Goal: Task Accomplishment & Management: Complete application form

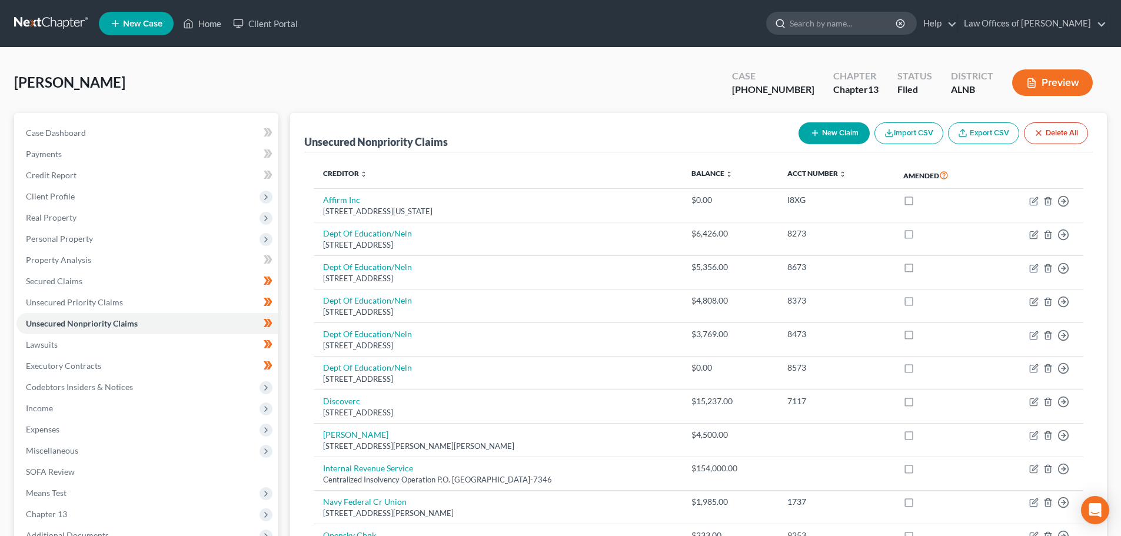
click at [833, 18] on input "search" at bounding box center [844, 23] width 108 height 22
type input "[PERSON_NAME]"
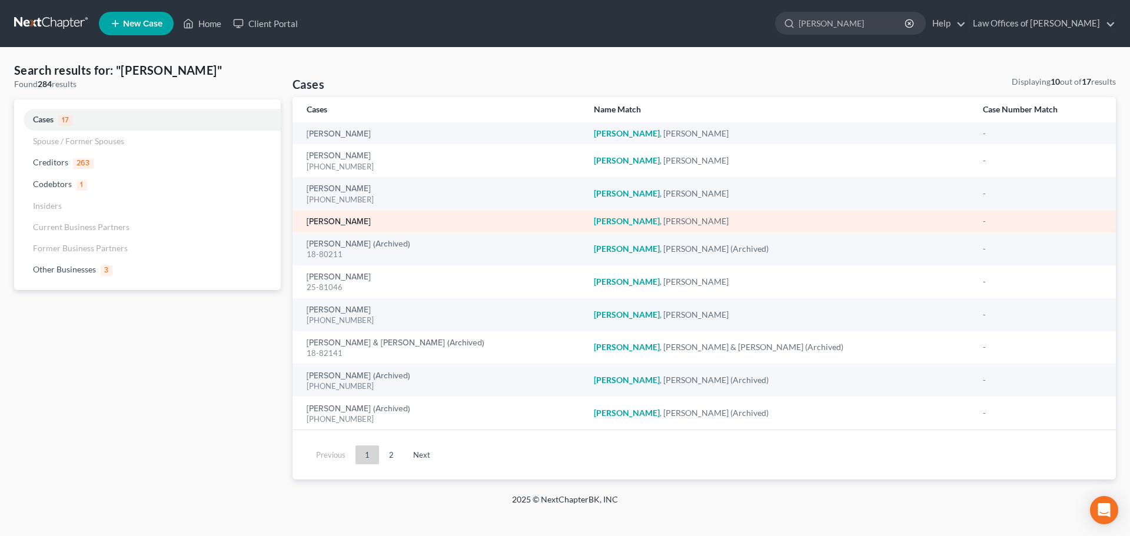
click at [339, 224] on link "[PERSON_NAME]" at bounding box center [339, 222] width 64 height 8
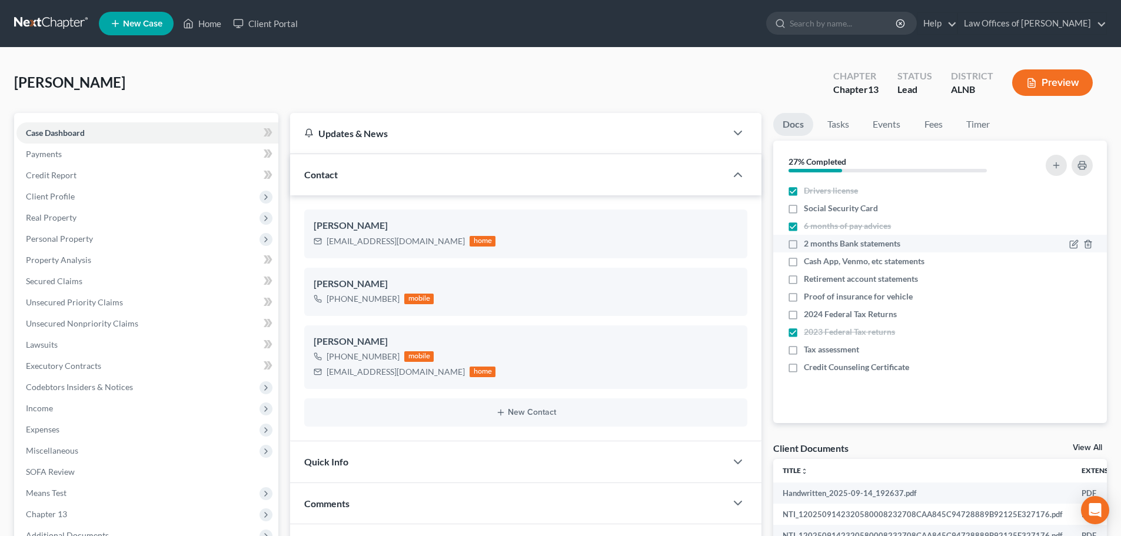
click at [804, 241] on label "2 months Bank statements" at bounding box center [852, 244] width 96 height 12
click at [808, 241] on input "2 months Bank statements" at bounding box center [812, 242] width 8 height 8
checkbox input "true"
click at [804, 207] on label "Social Security Card" at bounding box center [841, 208] width 74 height 12
click at [808, 207] on input "Social Security Card" at bounding box center [812, 206] width 8 height 8
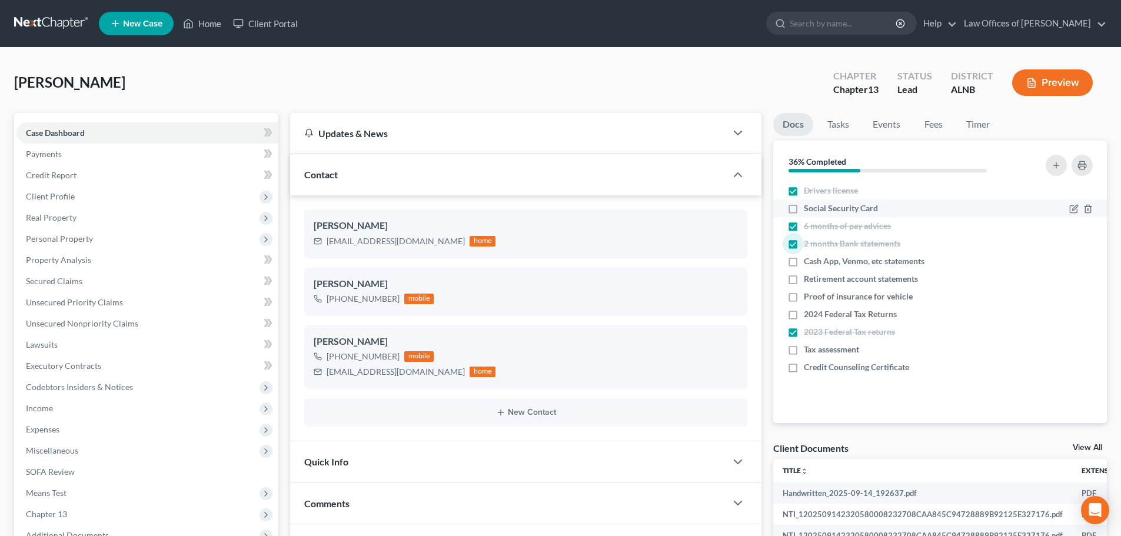
checkbox input "true"
click at [84, 242] on span "Personal Property" at bounding box center [59, 239] width 67 height 10
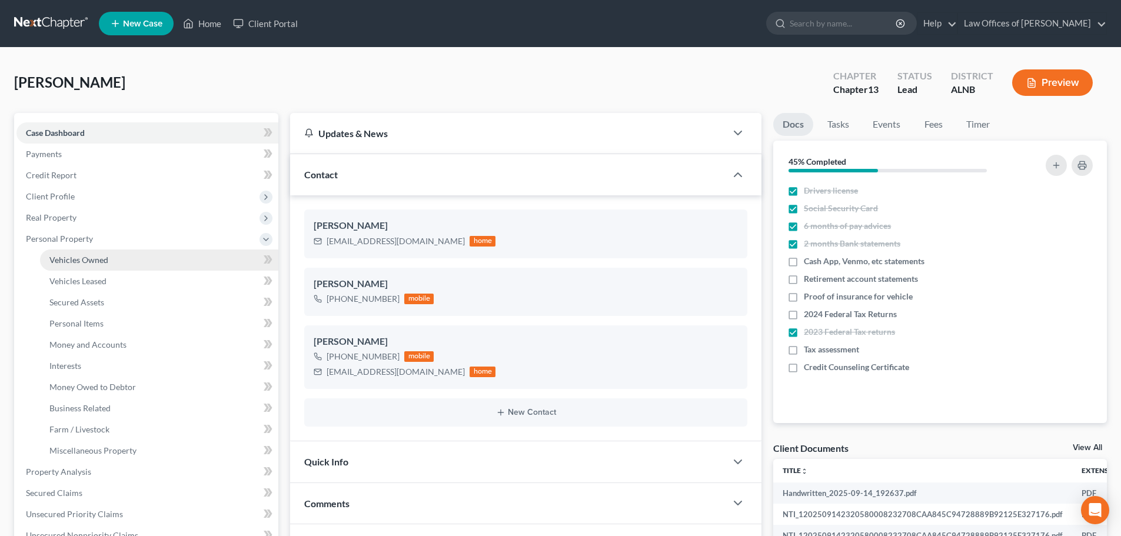
click at [102, 264] on span "Vehicles Owned" at bounding box center [78, 260] width 59 height 10
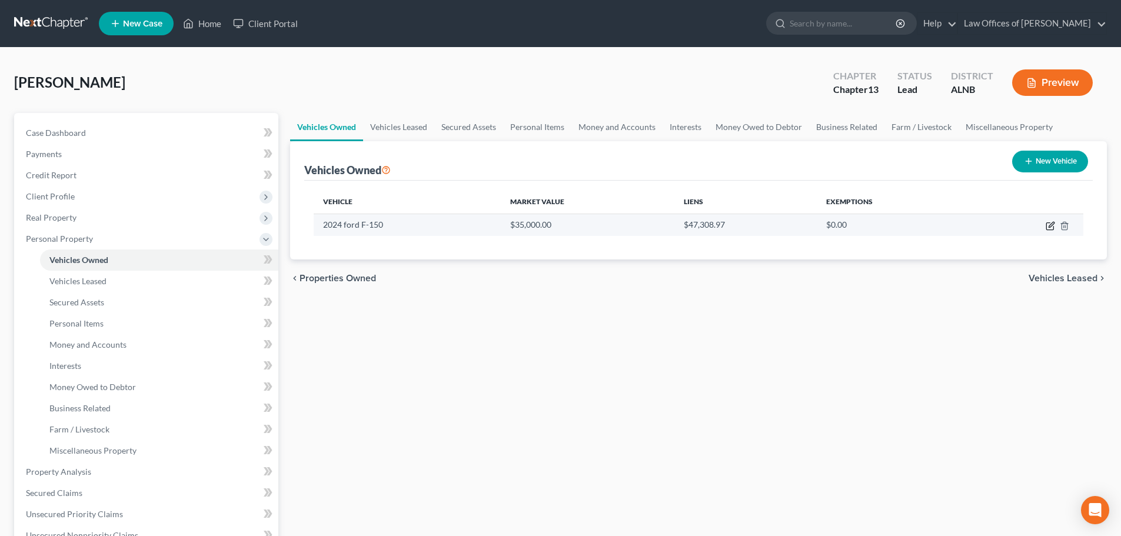
click at [1050, 225] on icon "button" at bounding box center [1050, 224] width 5 height 5
select select "0"
select select "2"
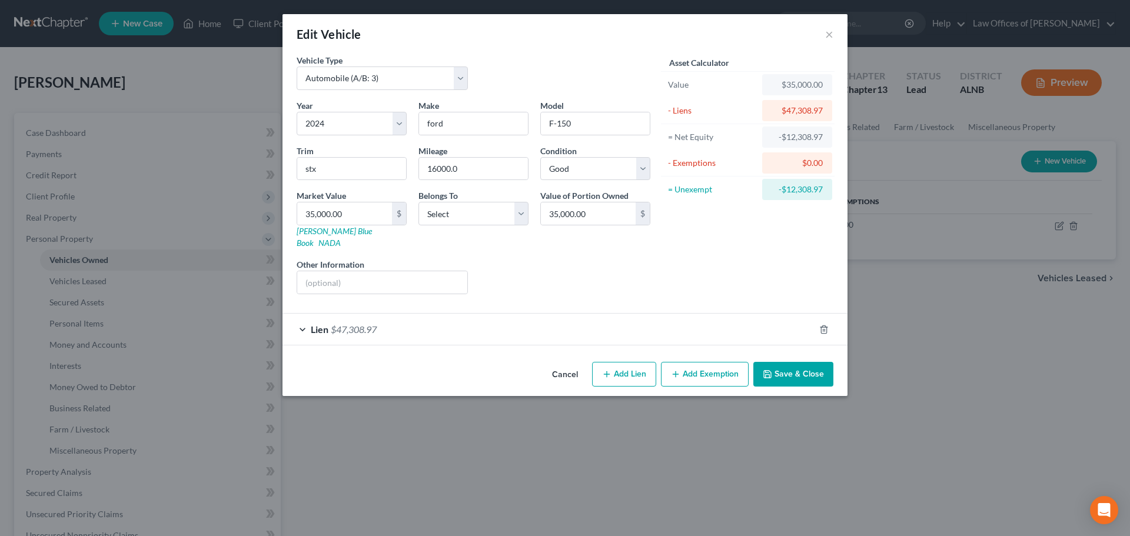
click at [304, 317] on div "Lien $47,308.97" at bounding box center [548, 329] width 532 height 31
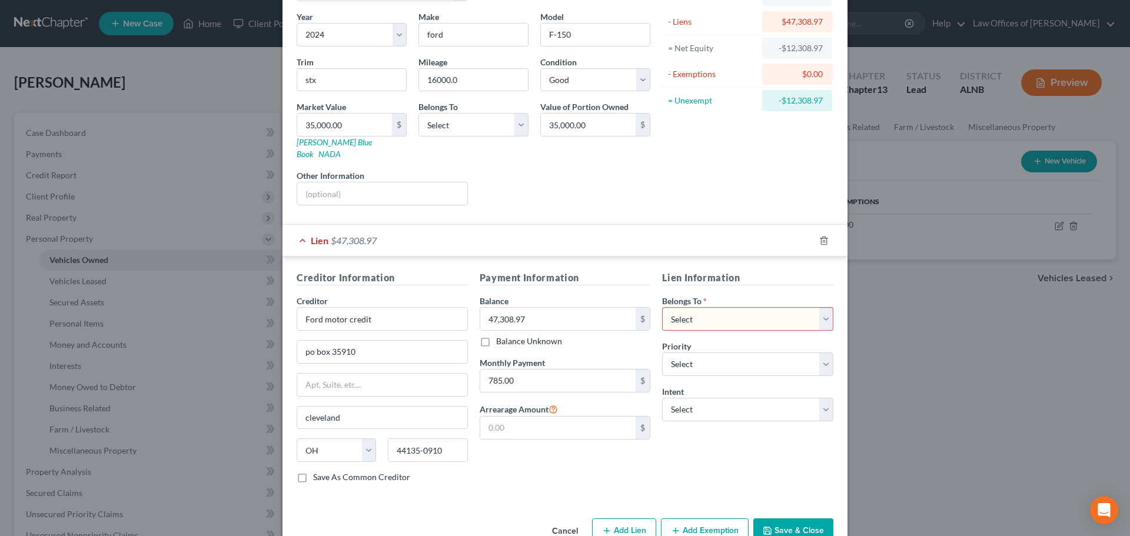
scroll to position [108, 0]
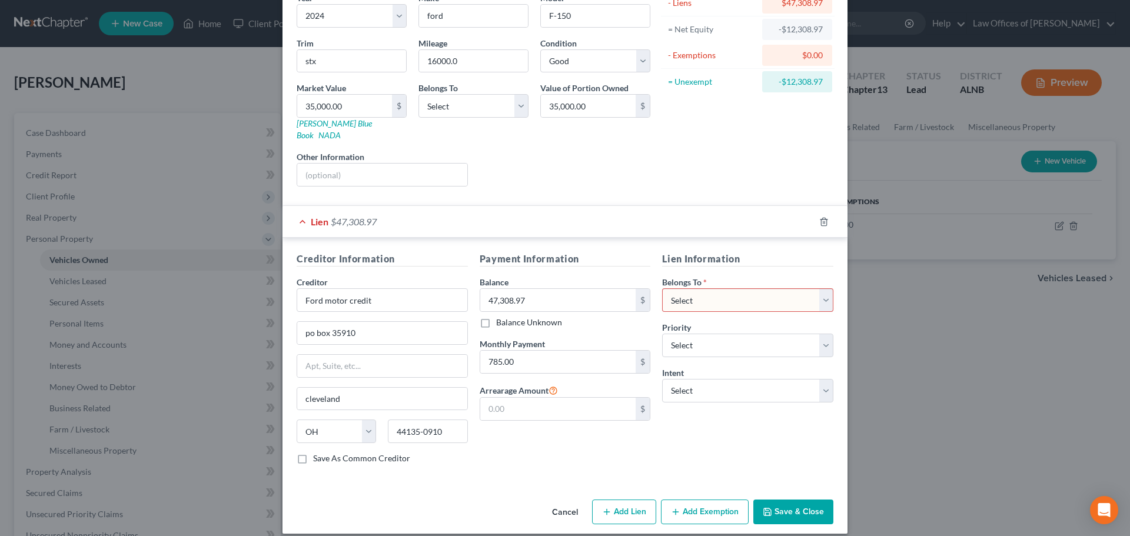
click at [823, 291] on select "Select Debtor 1 Only Debtor 2 Only Debtor 1 And Debtor 2 Only At Least One Of T…" at bounding box center [747, 300] width 171 height 24
select select "0"
click at [662, 288] on select "Select Debtor 1 Only Debtor 2 Only Debtor 1 And Debtor 2 Only At Least One Of T…" at bounding box center [747, 300] width 171 height 24
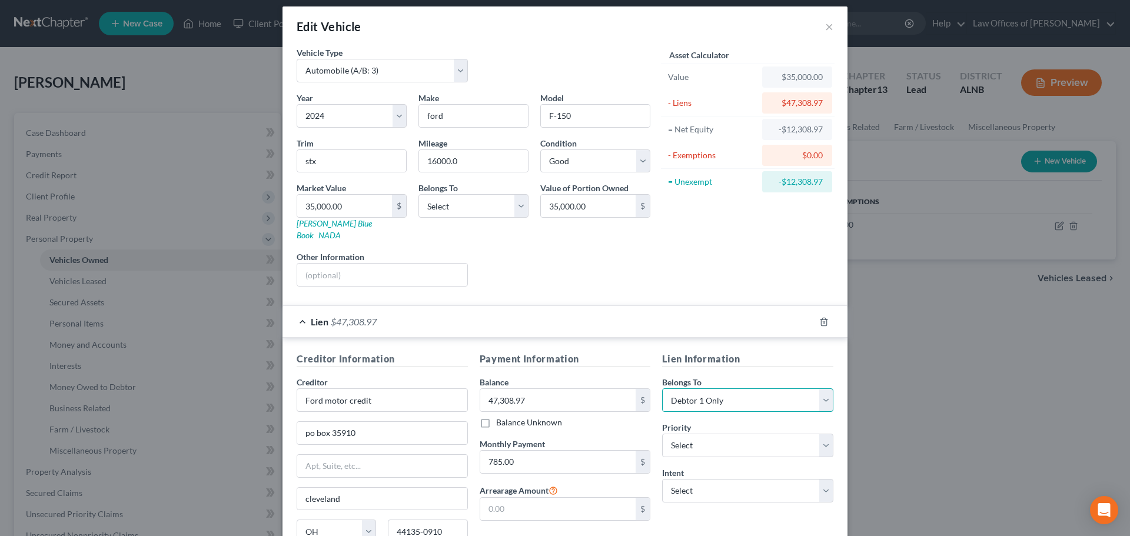
scroll to position [0, 0]
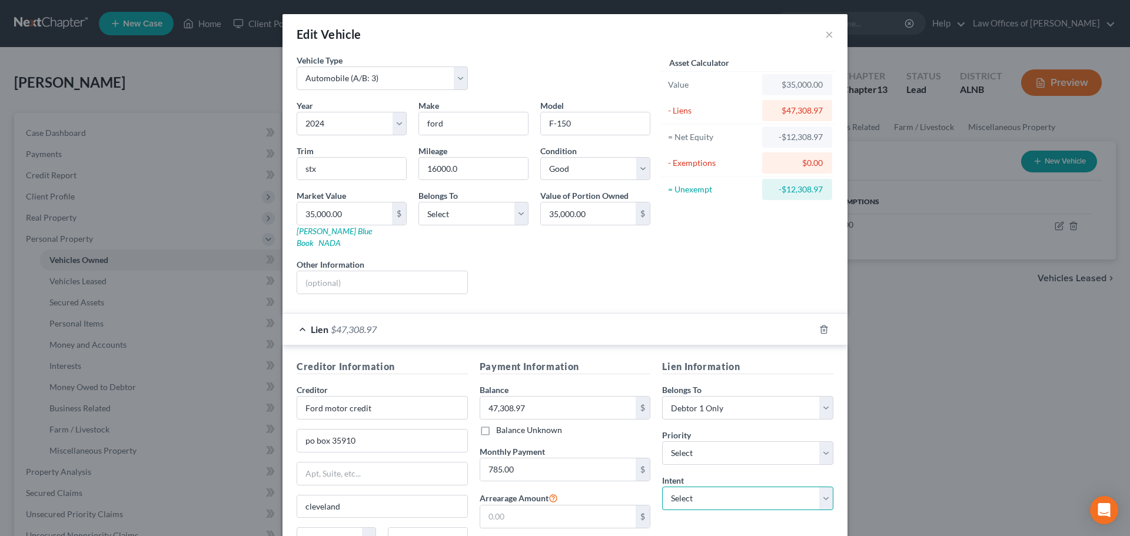
click at [823, 488] on select "Select Surrender Redeem Reaffirm Avoid Other" at bounding box center [747, 499] width 171 height 24
select select "0"
click at [662, 487] on select "Select Surrender Redeem Reaffirm Avoid Other" at bounding box center [747, 499] width 171 height 24
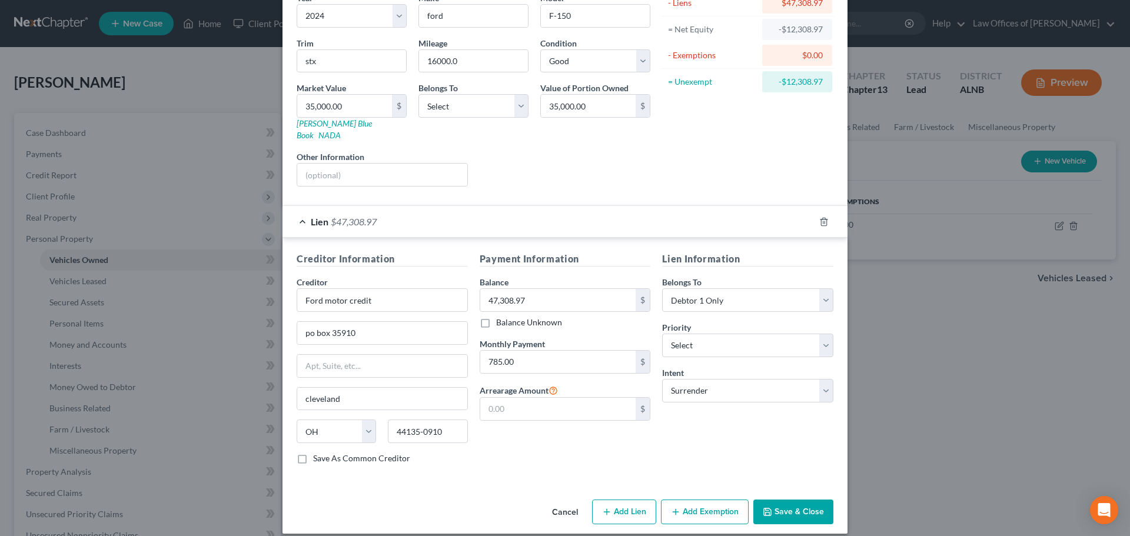
click at [780, 503] on button "Save & Close" at bounding box center [793, 512] width 80 height 25
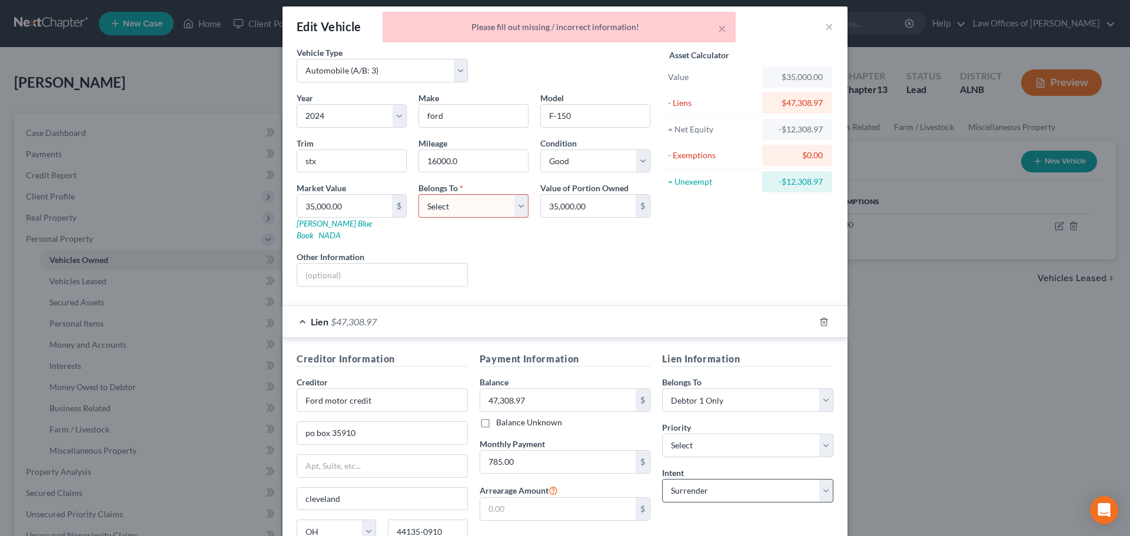
scroll to position [0, 0]
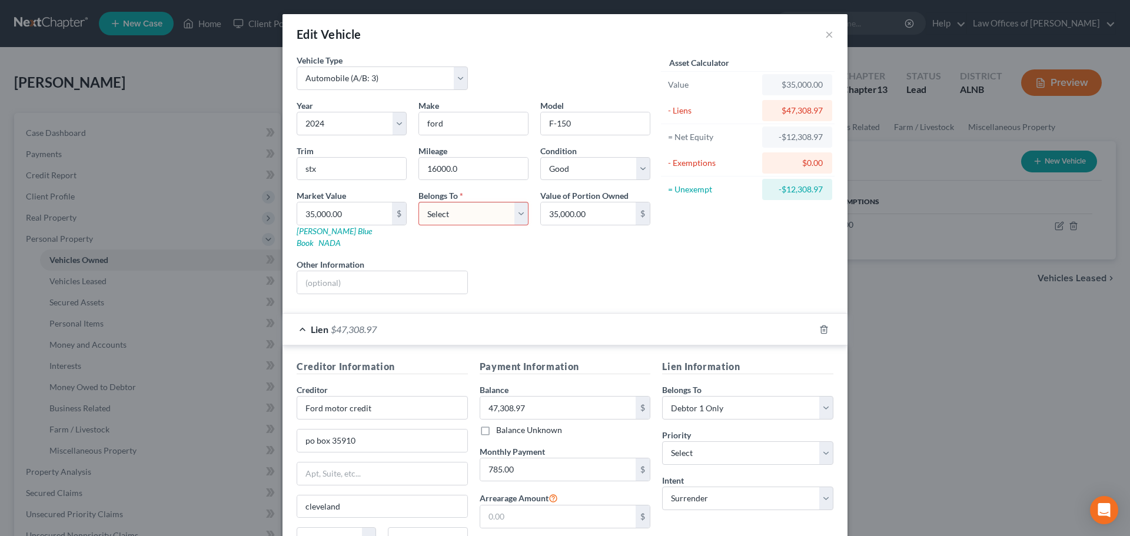
click at [514, 213] on select "Select Debtor 1 Only Debtor 2 Only Debtor 1 And Debtor 2 Only At Least One Of T…" at bounding box center [473, 214] width 110 height 24
select select "0"
click at [418, 202] on select "Select Debtor 1 Only Debtor 2 Only Debtor 1 And Debtor 2 Only At Least One Of T…" at bounding box center [473, 214] width 110 height 24
click at [744, 270] on div "Asset Calculator Value $35,000.00 - Liens $47,308.97 = Net Equity -$12,308.97 -…" at bounding box center [747, 178] width 183 height 249
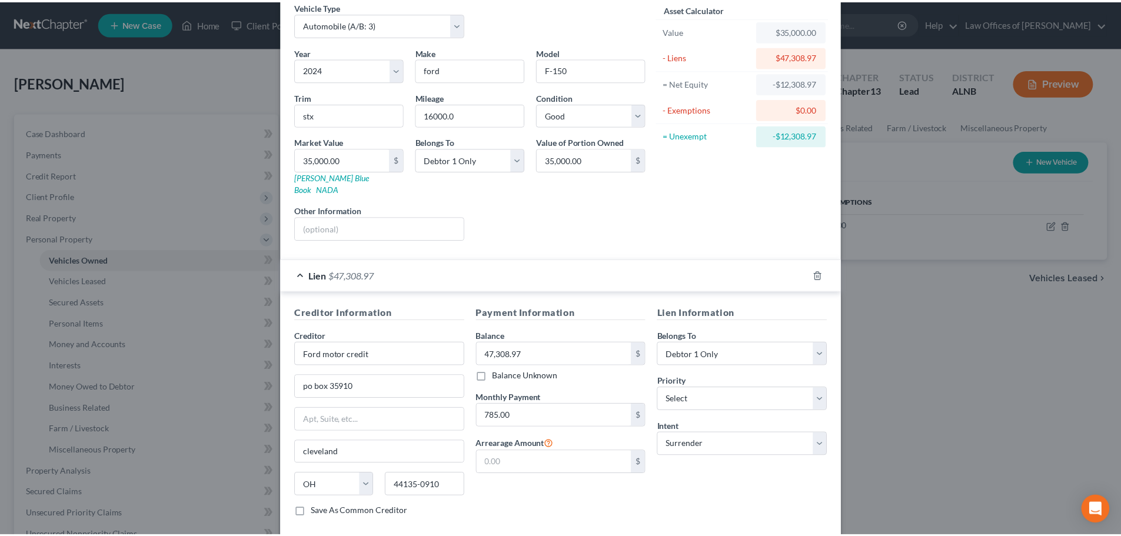
scroll to position [108, 0]
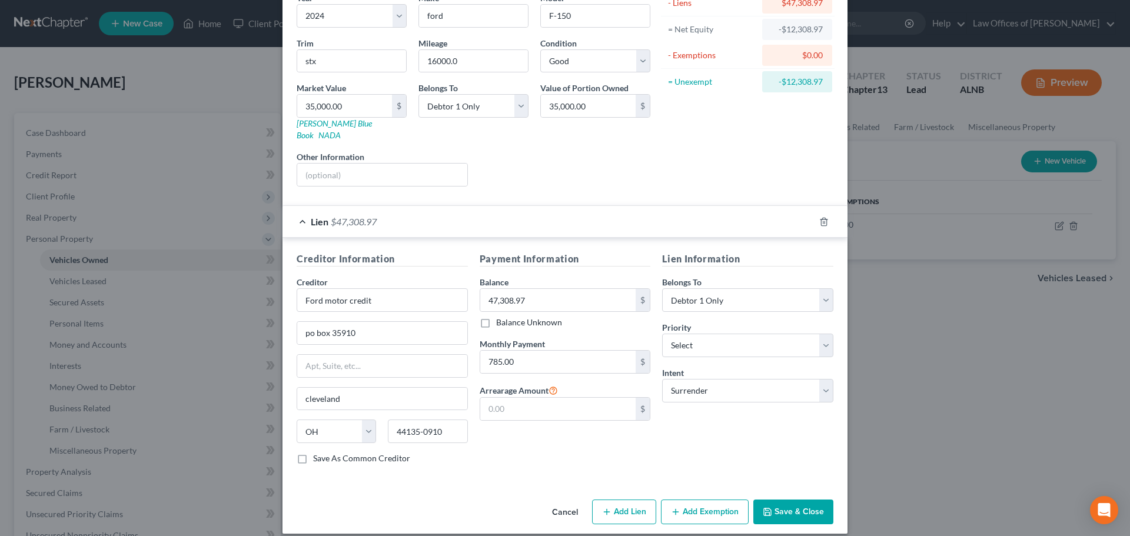
click at [787, 500] on button "Save & Close" at bounding box center [793, 512] width 80 height 25
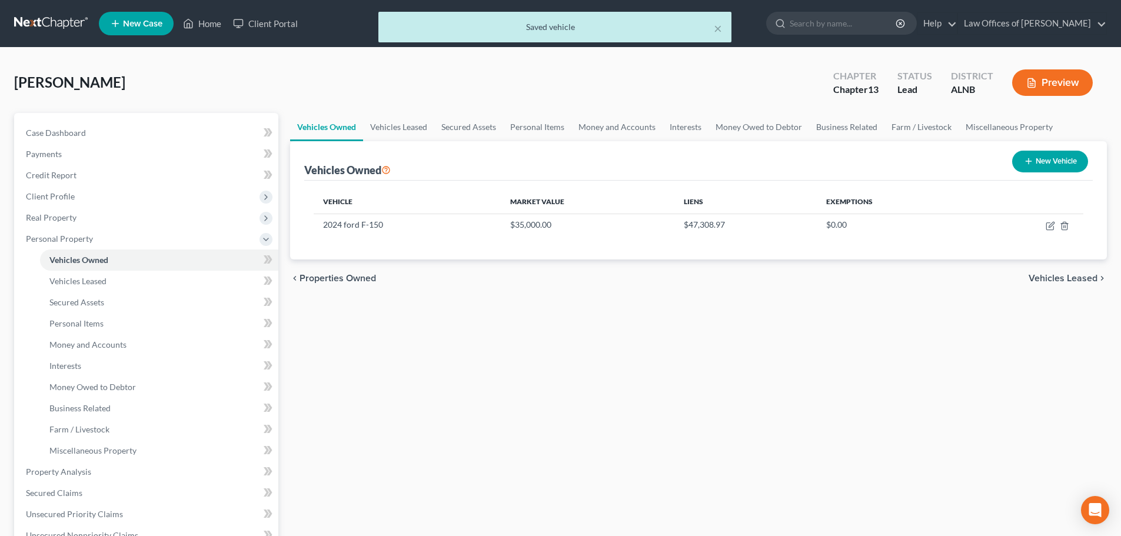
click at [321, 26] on div "× Saved vehicle" at bounding box center [554, 30] width 1121 height 36
click at [332, 78] on div "[PERSON_NAME] Upgraded Chapter Chapter 13 Status Lead District ALNB Preview" at bounding box center [560, 87] width 1093 height 51
click at [97, 138] on link "Case Dashboard" at bounding box center [147, 132] width 262 height 21
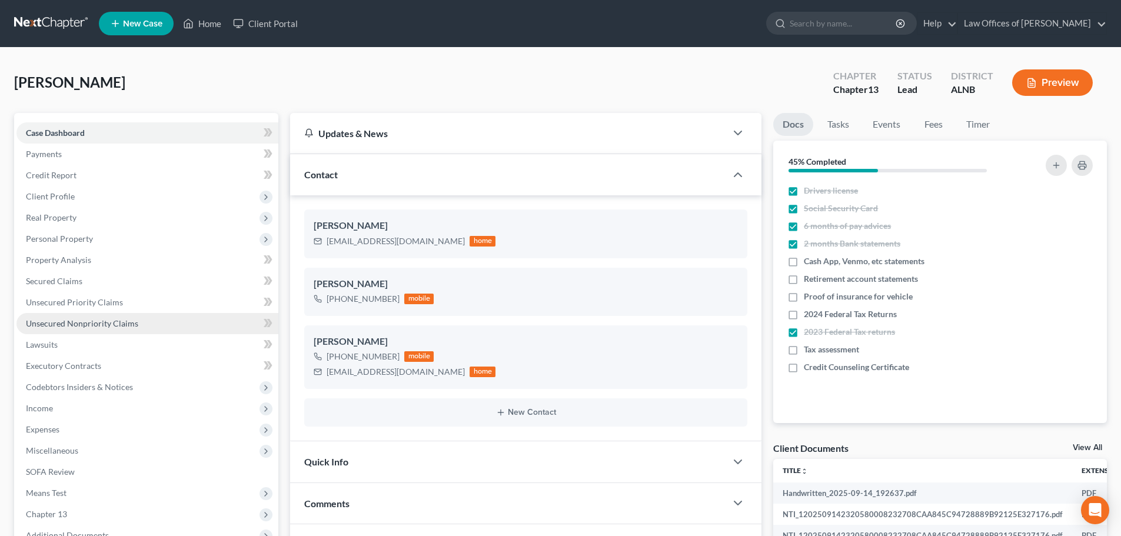
click at [99, 325] on span "Unsecured Nonpriority Claims" at bounding box center [82, 323] width 112 height 10
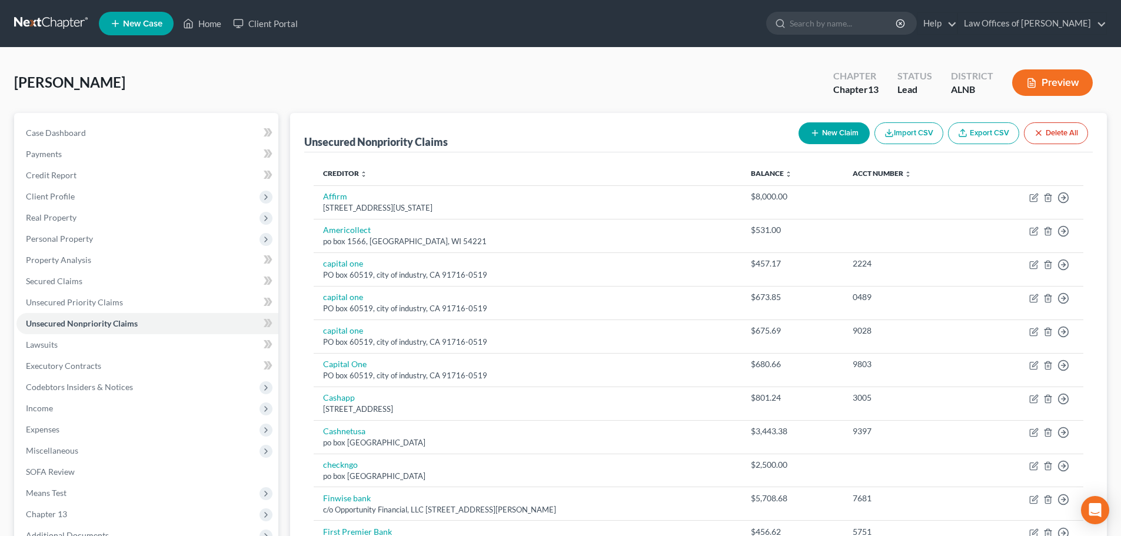
click at [830, 131] on button "New Claim" at bounding box center [833, 133] width 71 height 22
select select "0"
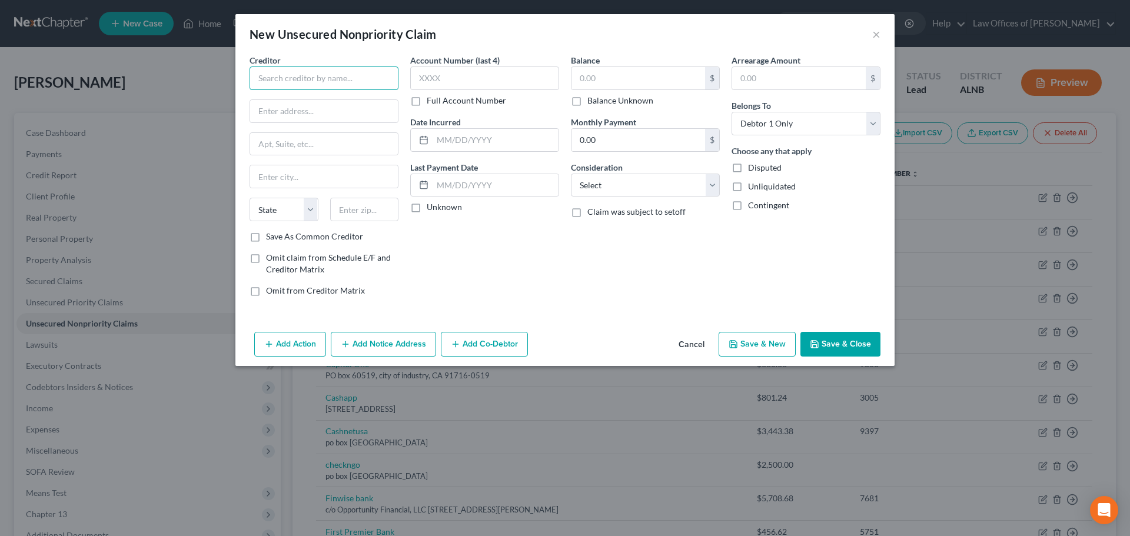
click at [354, 74] on input "text" at bounding box center [323, 78] width 149 height 24
type input "Credit Fresh"
click at [624, 78] on input "text" at bounding box center [638, 78] width 134 height 22
type input "1,919.15"
click at [323, 109] on input "text" at bounding box center [324, 111] width 148 height 22
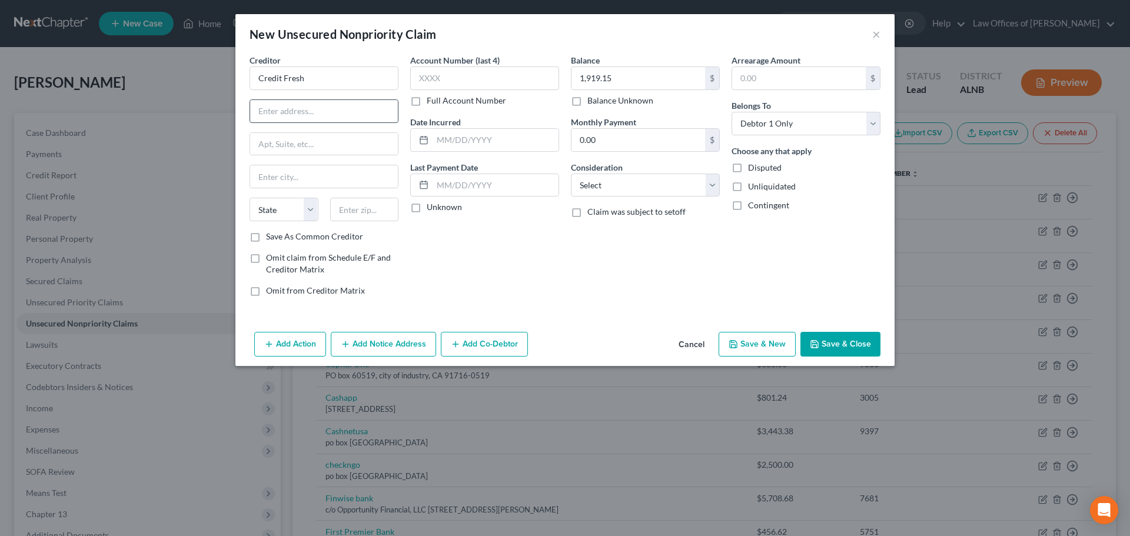
click at [370, 107] on input "text" at bounding box center [324, 111] width 148 height 22
type input "200 Continental"
click at [327, 142] on input "text" at bounding box center [324, 144] width 148 height 22
type input "Ste 401"
click at [370, 212] on input "text" at bounding box center [364, 210] width 69 height 24
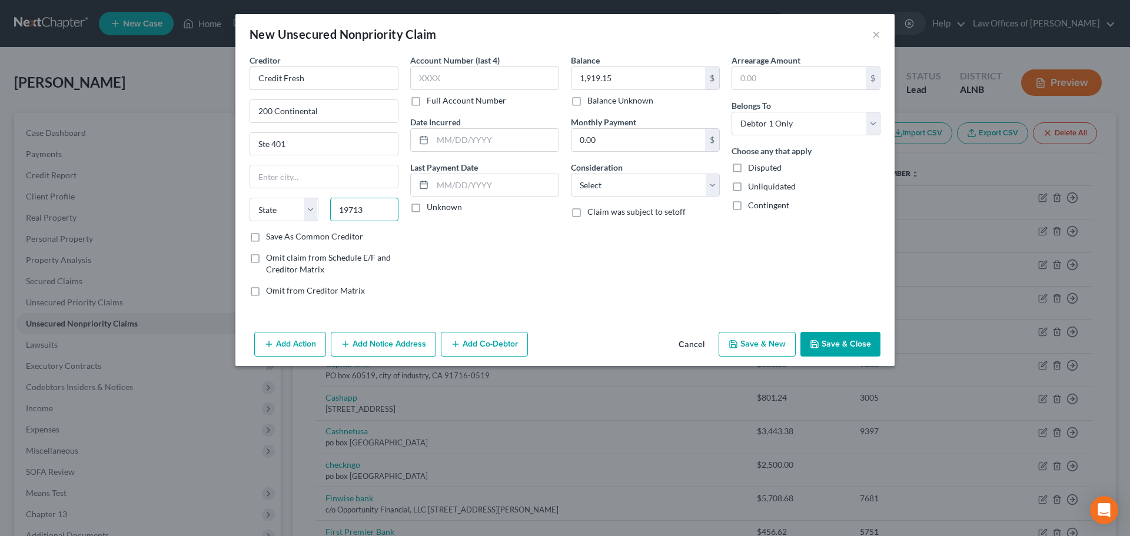
type input "19713"
click at [550, 267] on div "Account Number (last 4) Full Account Number Date Incurred Last Payment Date Unk…" at bounding box center [484, 180] width 161 height 252
type input "[GEOGRAPHIC_DATA]"
select select "7"
click at [355, 112] on input "200 Continental" at bounding box center [324, 111] width 148 height 22
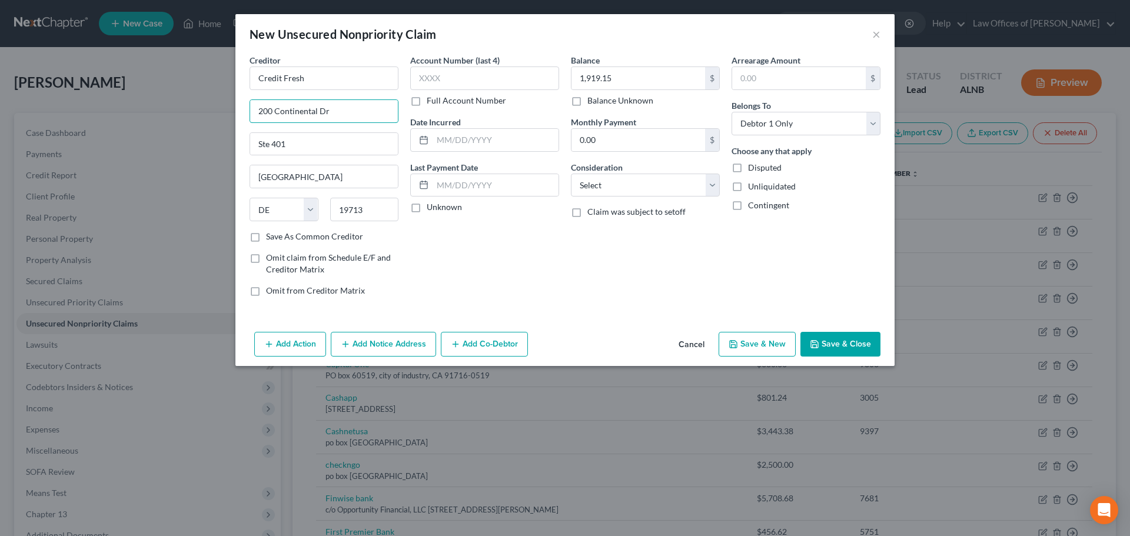
type input "200 Continental Dr"
click at [771, 346] on button "Save & New" at bounding box center [756, 344] width 77 height 25
select select "0"
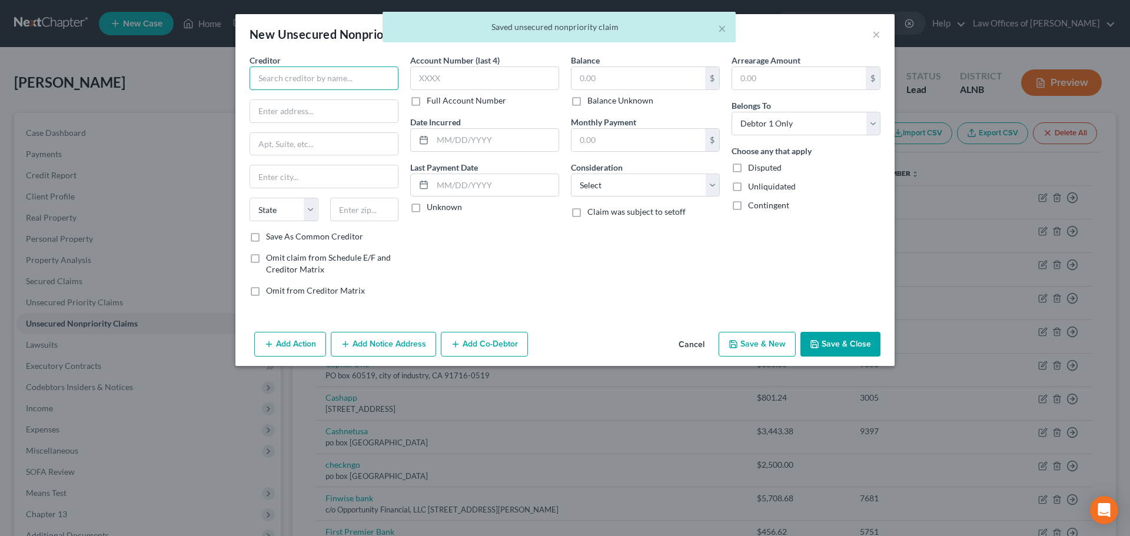
click at [365, 75] on input "text" at bounding box center [323, 78] width 149 height 24
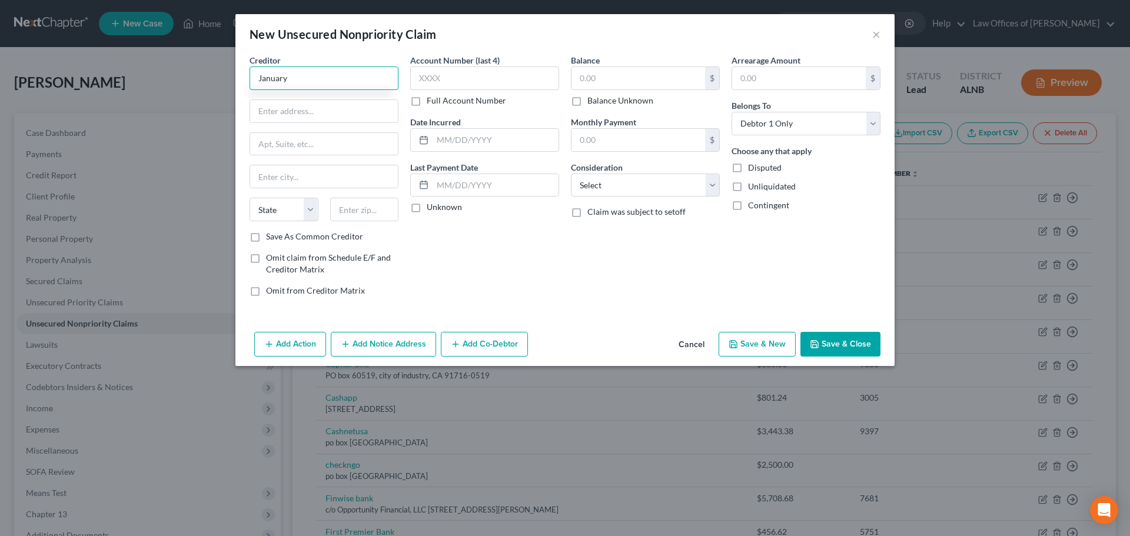
type input "January"
click at [687, 343] on button "Cancel" at bounding box center [691, 345] width 45 height 24
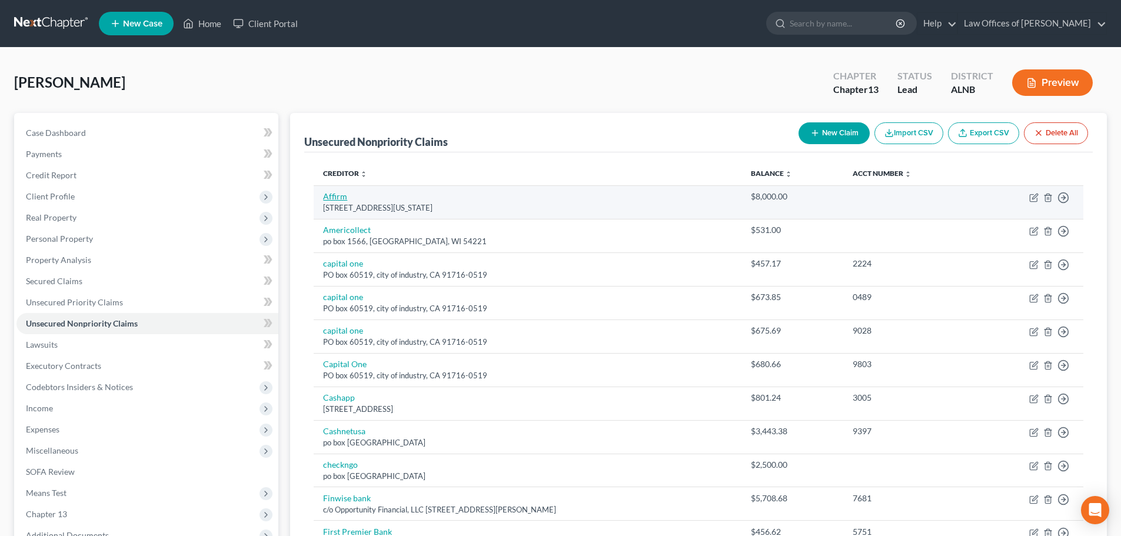
click at [339, 199] on link "Affirm" at bounding box center [335, 196] width 24 height 10
select select "4"
select select "14"
select select "0"
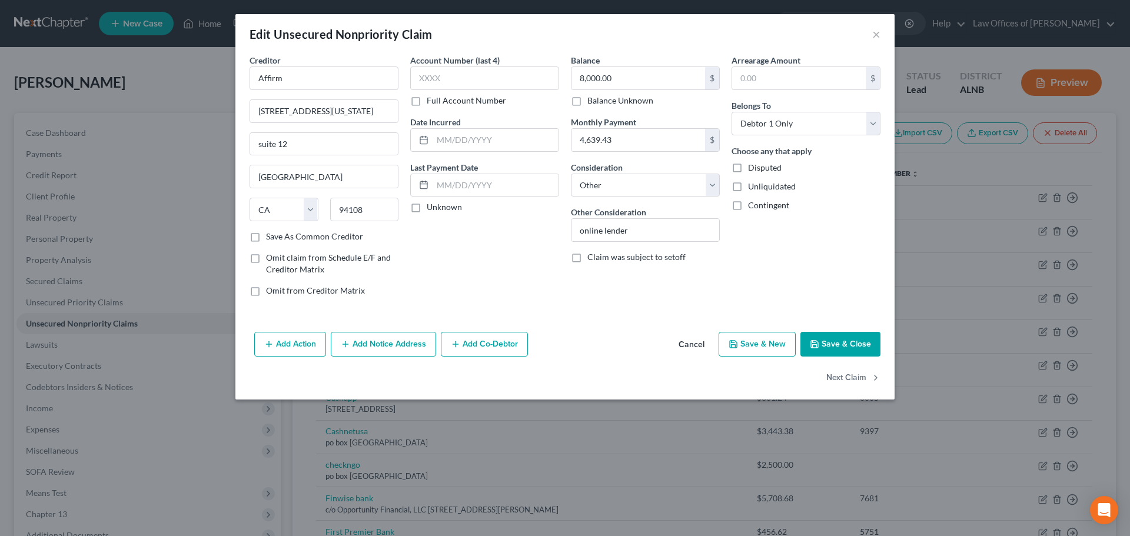
click at [365, 344] on button "Add Notice Address" at bounding box center [383, 344] width 105 height 25
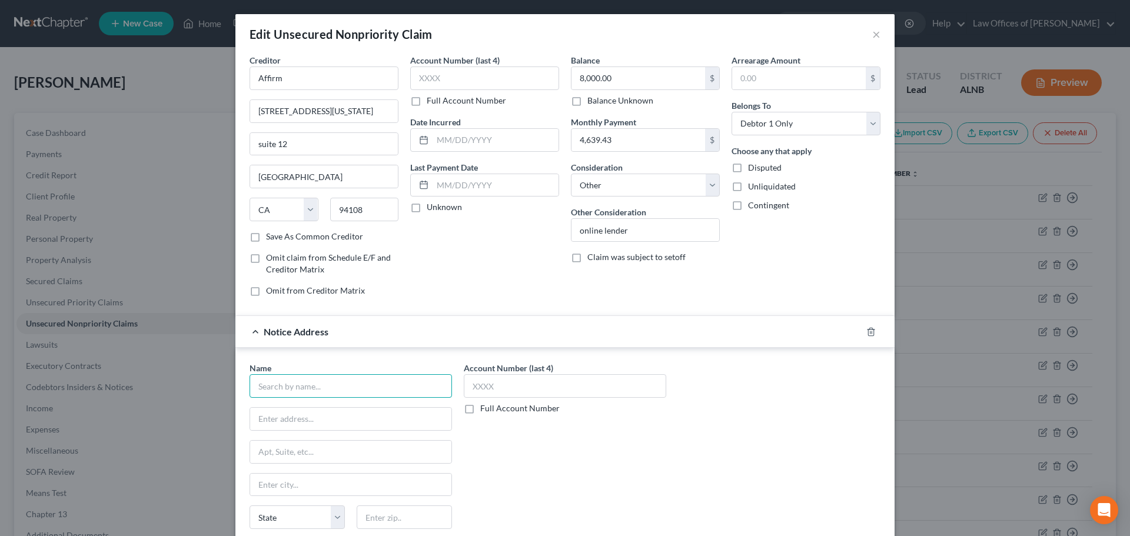
click at [434, 378] on input "text" at bounding box center [350, 386] width 202 height 24
type input "January"
click at [388, 418] on input "text" at bounding box center [350, 419] width 201 height 22
type input "[STREET_ADDRESS]"
click at [334, 448] on input "text" at bounding box center [350, 452] width 201 height 22
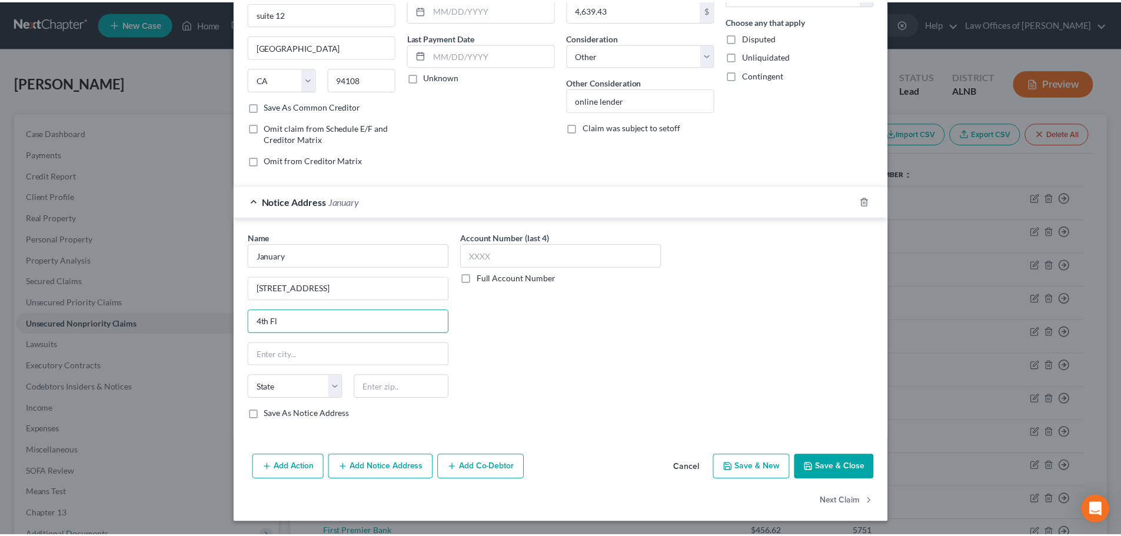
scroll to position [131, 0]
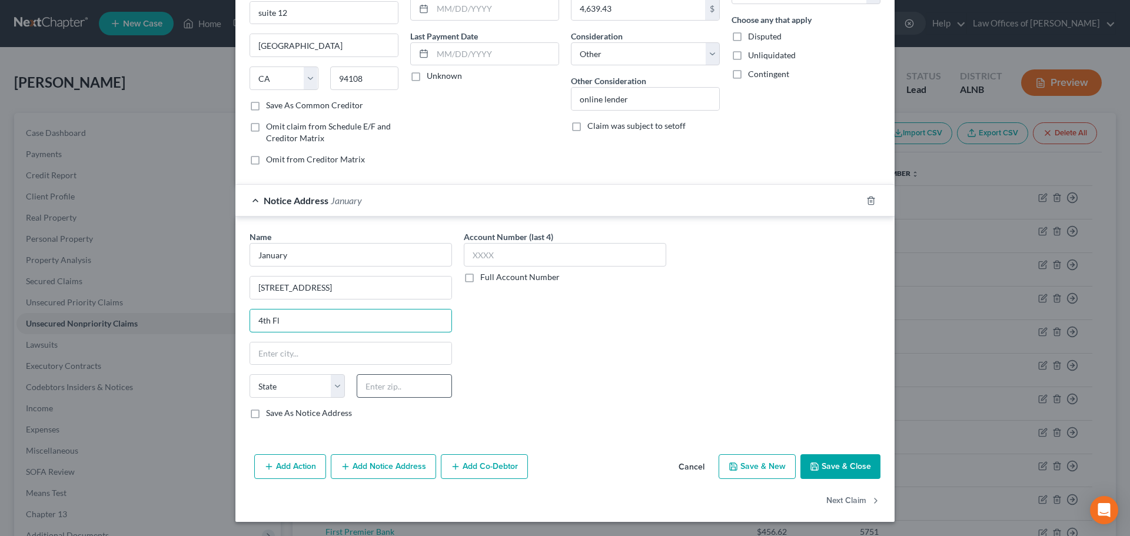
type input "4th Fl"
click at [392, 388] on input "text" at bounding box center [404, 386] width 95 height 24
type input "100013"
click at [532, 391] on div "Account Number (last 4) Full Account Number" at bounding box center [565, 330] width 214 height 198
click at [529, 388] on div "Account Number (last 4) Full Account Number" at bounding box center [565, 330] width 214 height 198
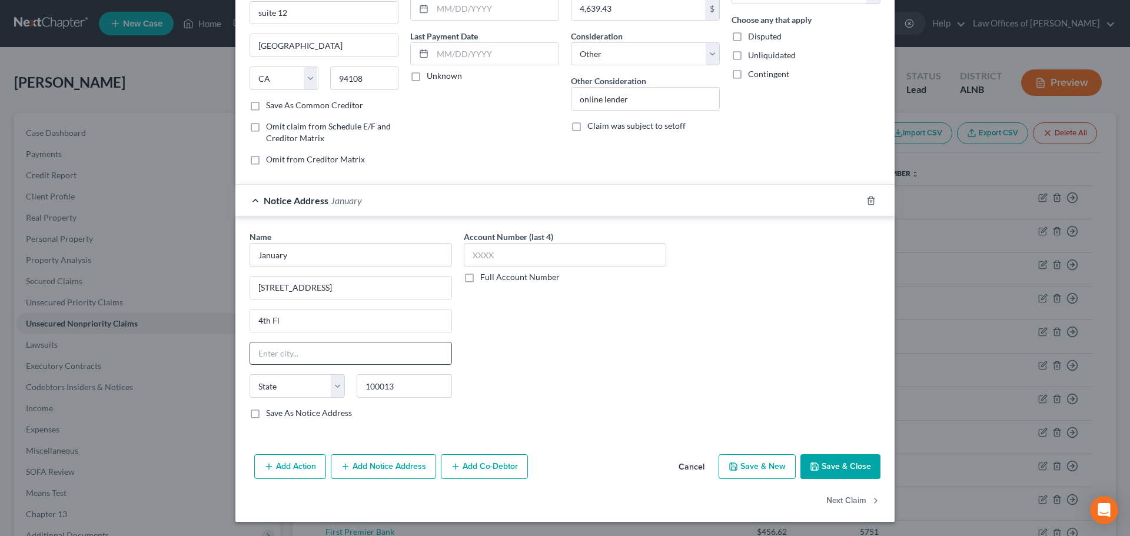
click at [325, 355] on input "text" at bounding box center [350, 353] width 201 height 22
type input "[US_STATE]"
click at [339, 252] on input "January" at bounding box center [350, 255] width 202 height 24
type input "January Technologies"
click at [291, 392] on select "State [US_STATE] AK AR AZ CA CO CT DE DC [GEOGRAPHIC_DATA] [GEOGRAPHIC_DATA] GU…" at bounding box center [296, 386] width 95 height 24
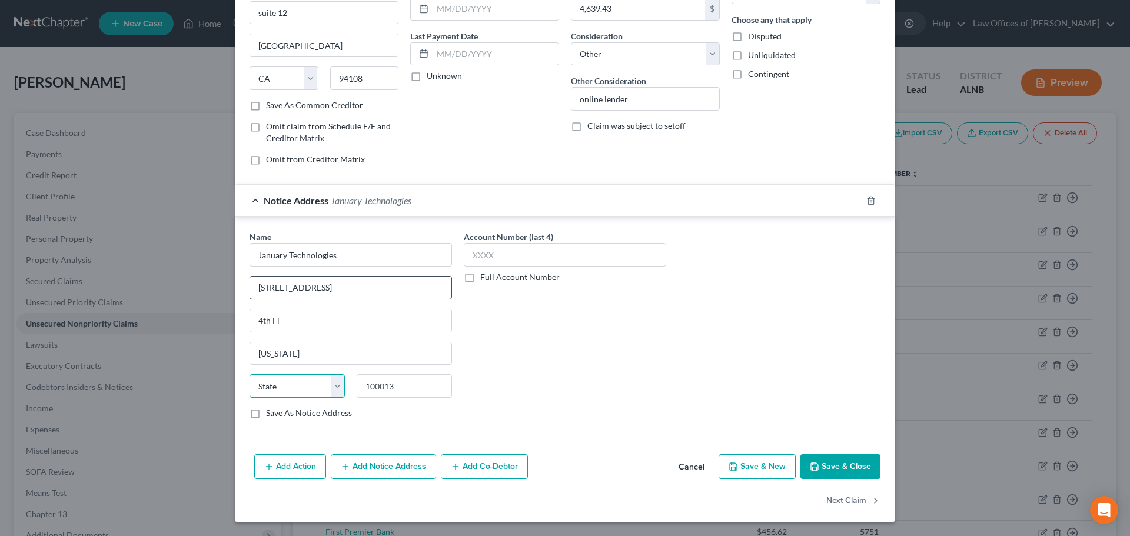
select select "35"
click at [249, 374] on select "State [US_STATE] AK AR AZ CA CO CT DE DC [GEOGRAPHIC_DATA] [GEOGRAPHIC_DATA] GU…" at bounding box center [296, 386] width 95 height 24
click at [720, 341] on div "Name * January Technologies [GEOGRAPHIC_DATA] [US_STATE][GEOGRAPHIC_DATA] [US_S…" at bounding box center [565, 330] width 642 height 198
click at [828, 467] on button "Save & Close" at bounding box center [840, 466] width 80 height 25
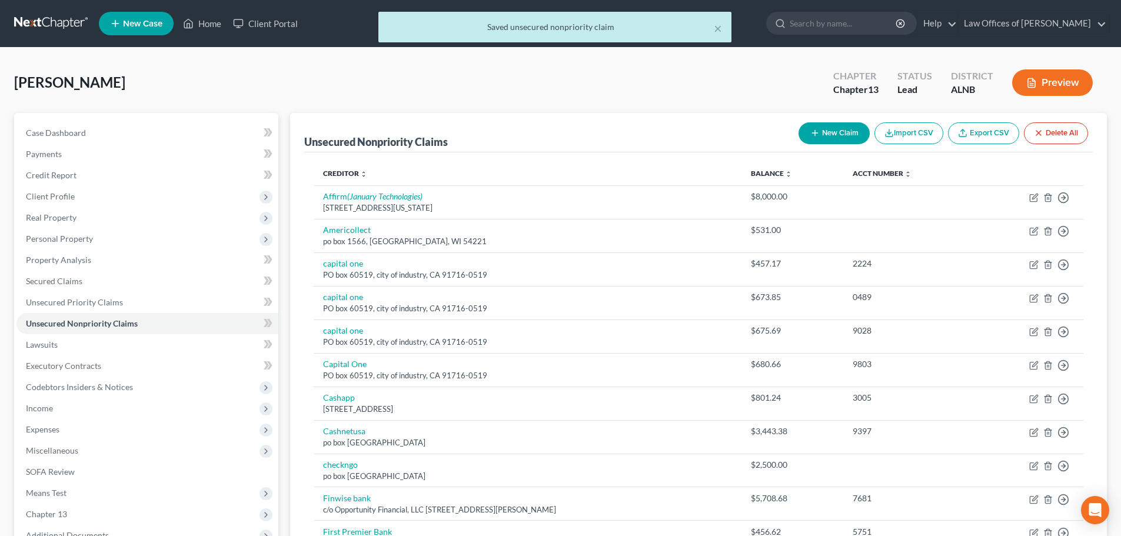
click at [304, 68] on div "[PERSON_NAME] Upgraded Chapter Chapter 13 Status Lead District ALNB Preview" at bounding box center [560, 87] width 1093 height 51
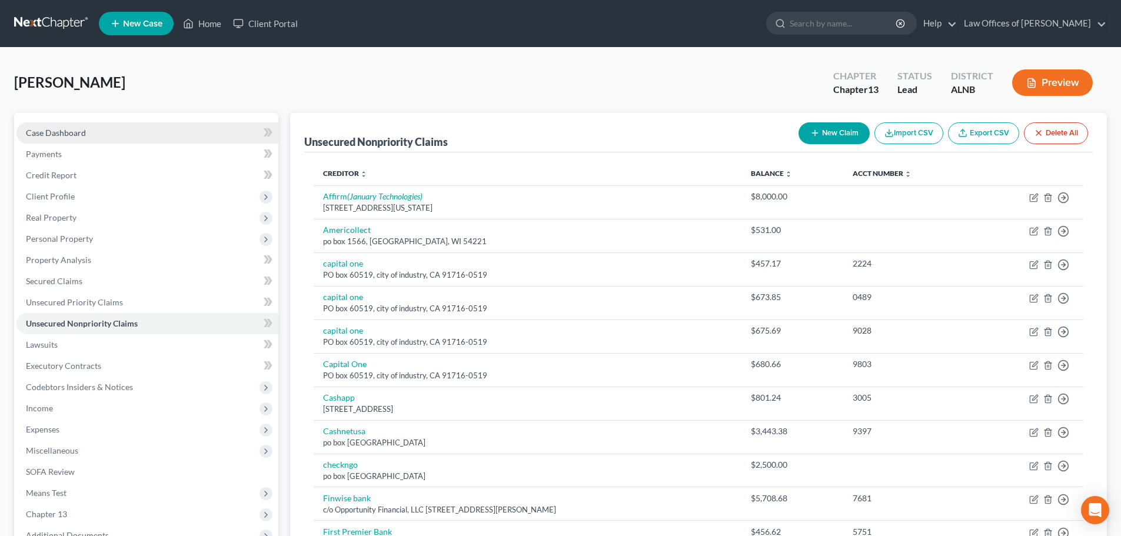
click at [80, 132] on span "Case Dashboard" at bounding box center [56, 133] width 60 height 10
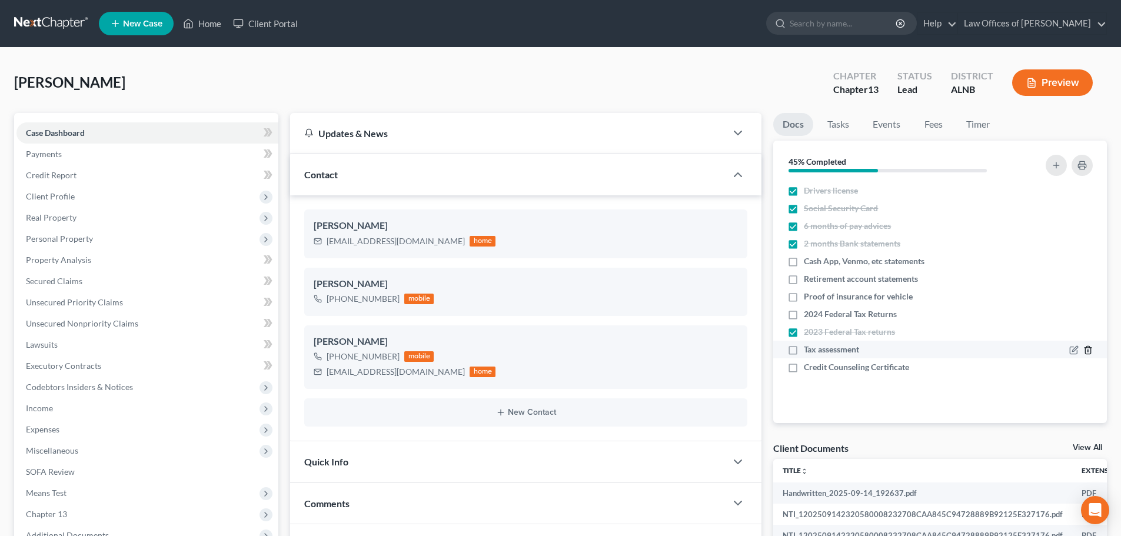
click at [1086, 353] on icon "button" at bounding box center [1087, 351] width 5 height 8
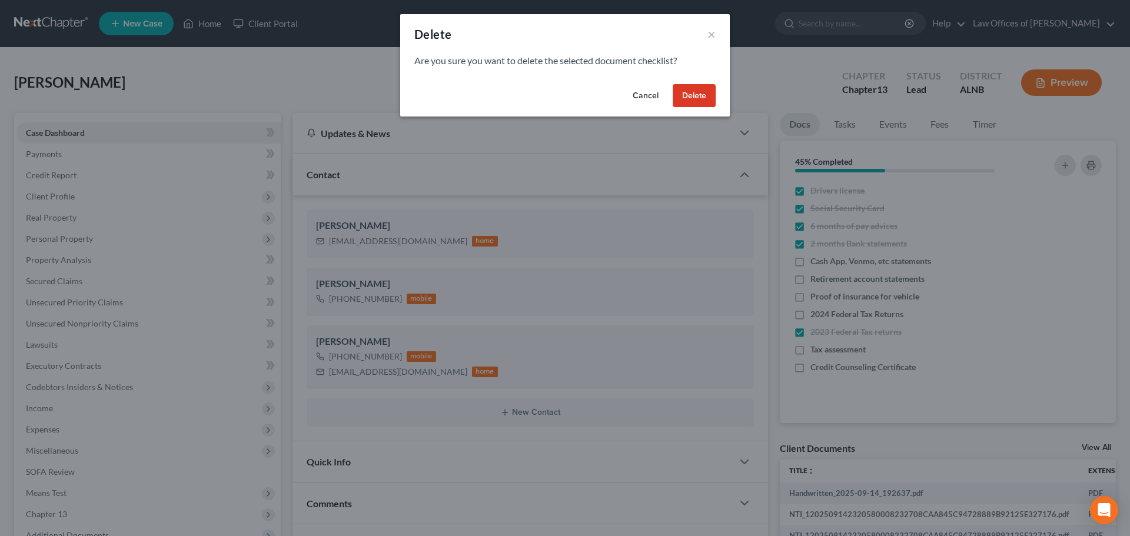
click at [687, 93] on button "Delete" at bounding box center [693, 96] width 43 height 24
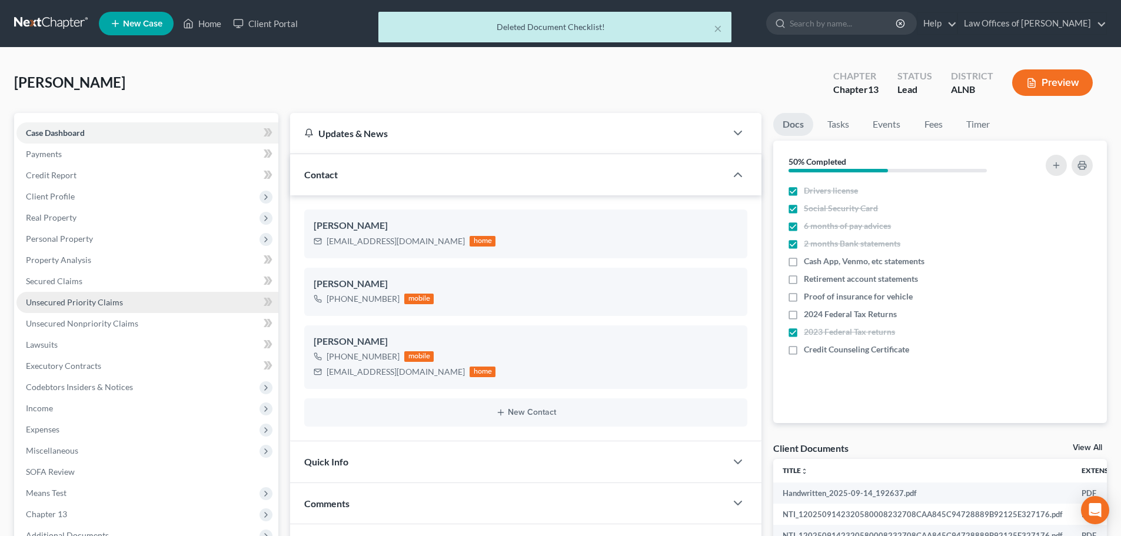
click at [86, 304] on span "Unsecured Priority Claims" at bounding box center [74, 302] width 97 height 10
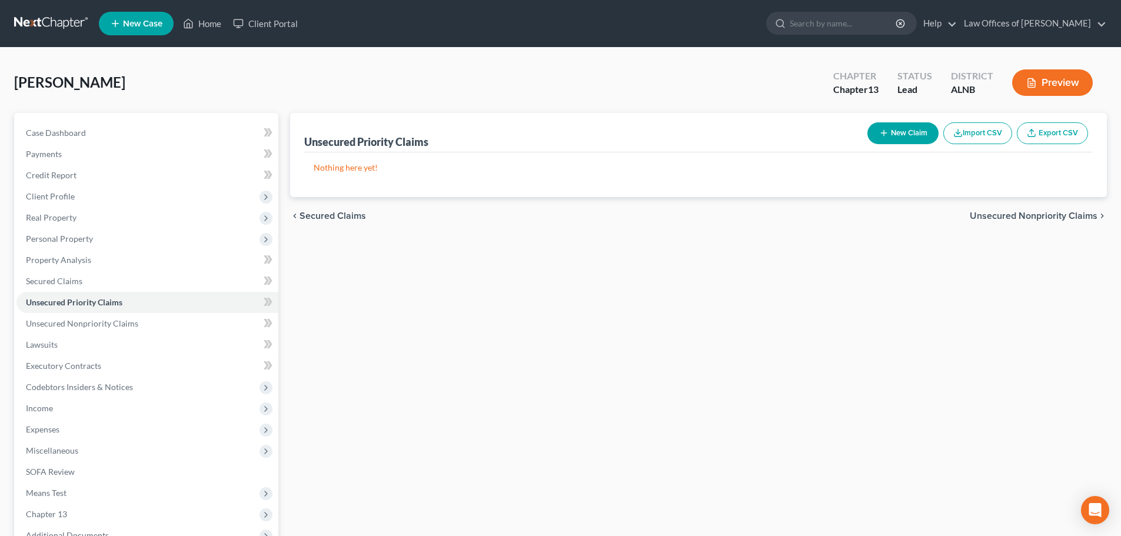
click at [908, 133] on button "New Claim" at bounding box center [902, 133] width 71 height 22
select select "0"
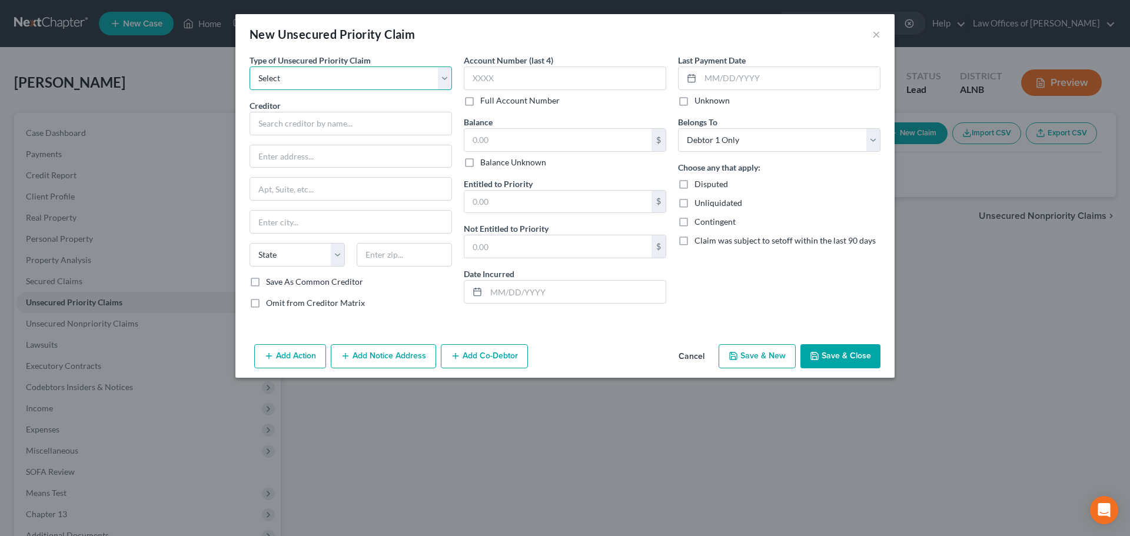
click at [444, 71] on select "Select Taxes & Other Government Units Domestic Support Obligations Extensions o…" at bounding box center [350, 78] width 202 height 24
select select "0"
click at [249, 66] on select "Select Taxes & Other Government Units Domestic Support Obligations Extensions o…" at bounding box center [350, 78] width 202 height 24
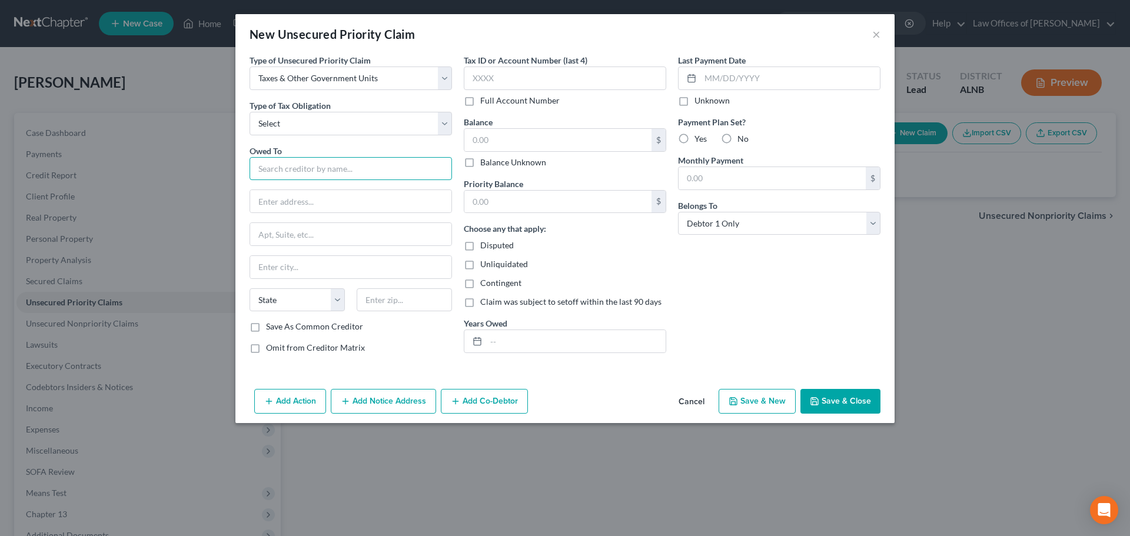
click at [445, 166] on input "text" at bounding box center [350, 169] width 202 height 24
click at [443, 128] on select "Select Federal City State Franchise Tax Board Other" at bounding box center [350, 124] width 202 height 24
select select "0"
click at [249, 112] on select "Select Federal City State Franchise Tax Board Other" at bounding box center [350, 124] width 202 height 24
click at [393, 195] on input "text" at bounding box center [350, 201] width 201 height 22
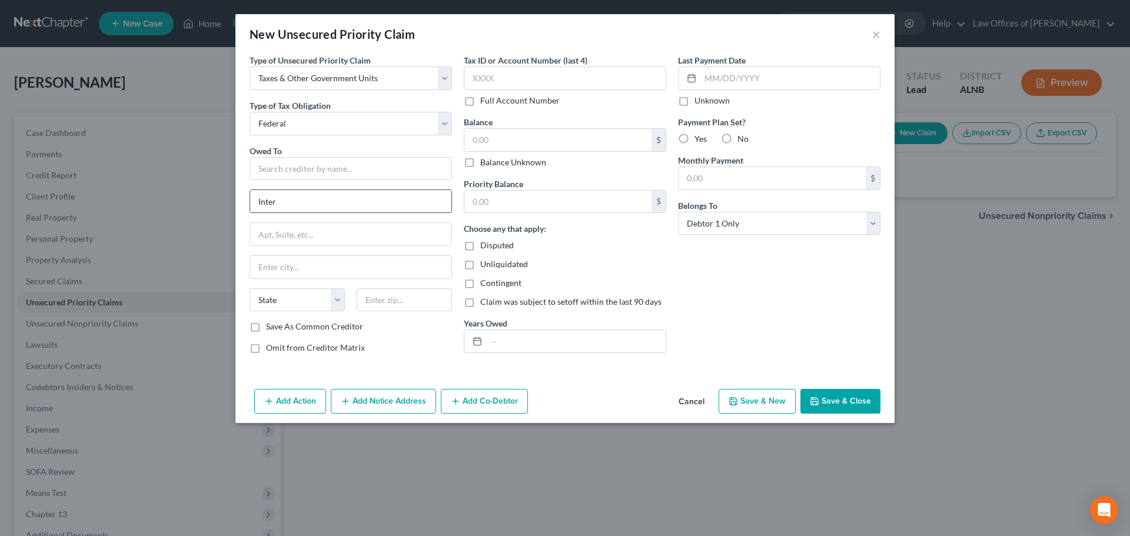
click at [393, 195] on input "Inter" at bounding box center [350, 201] width 201 height 22
type input "I"
click at [400, 167] on input "text" at bounding box center [350, 169] width 202 height 24
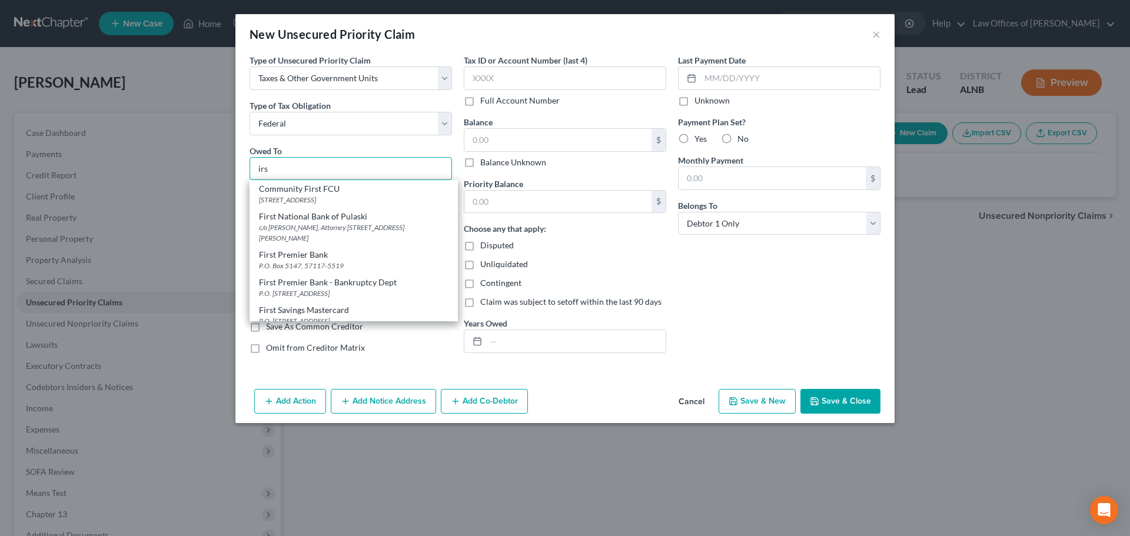
click at [400, 167] on input "irs" at bounding box center [350, 169] width 202 height 24
click at [279, 168] on input "irs" at bounding box center [350, 169] width 202 height 24
type input "i"
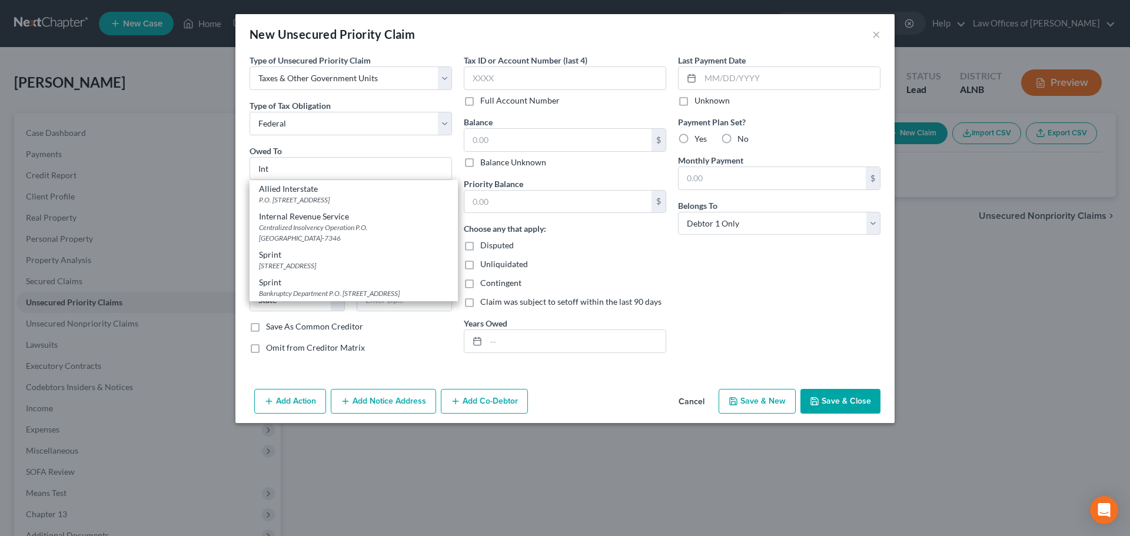
click at [278, 223] on div "Centralized Insolvency Operation P.O. [GEOGRAPHIC_DATA]-7346" at bounding box center [353, 232] width 189 height 20
type input "Internal Revenue Service"
type input "Centralized Insolvency Operation"
type input "P.O. Box 7346"
type input "[GEOGRAPHIC_DATA]"
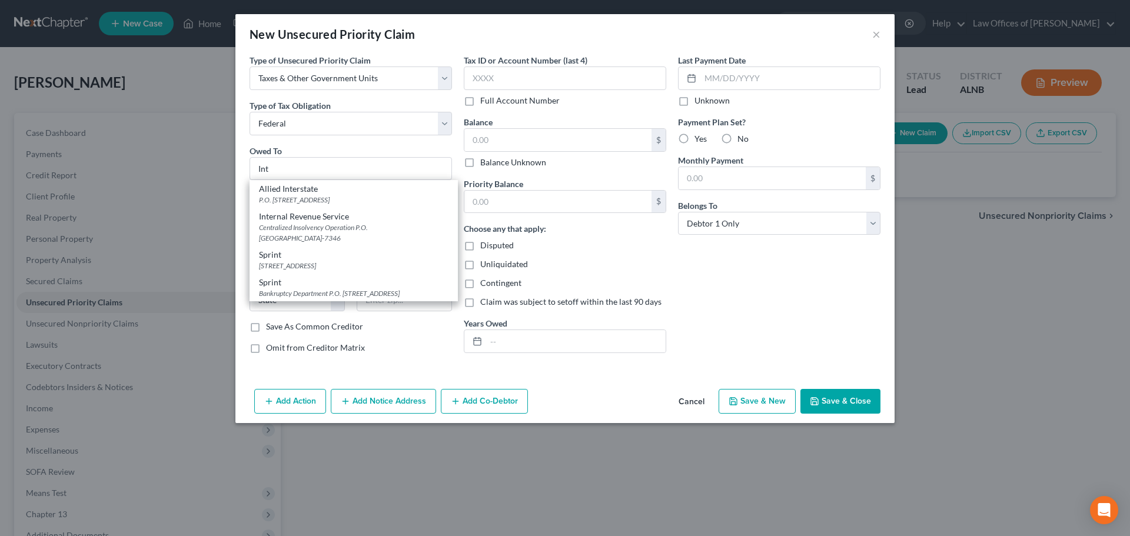
select select "39"
type input "19101-7346"
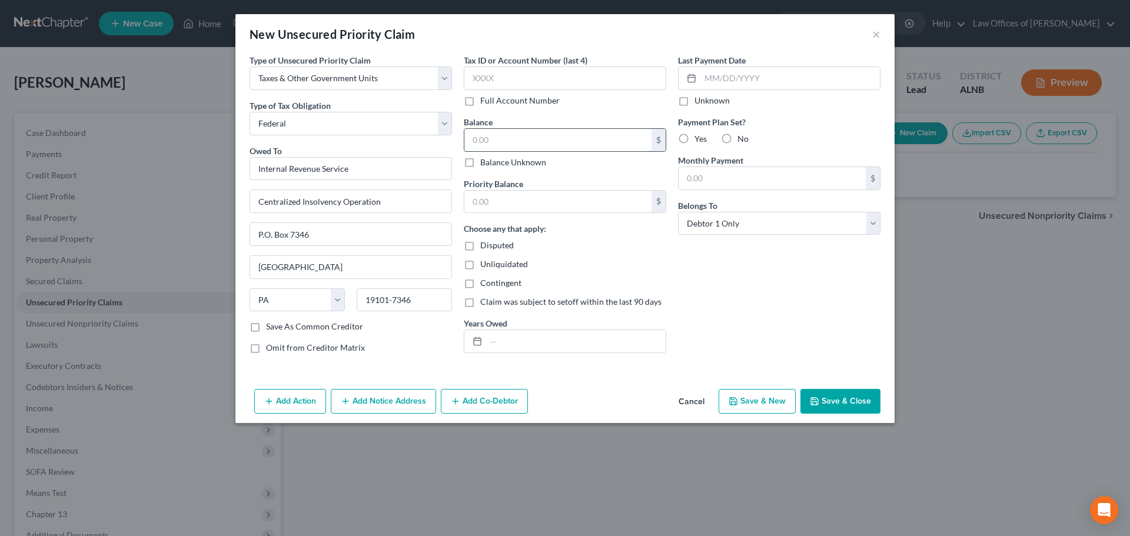
click at [536, 137] on input "text" at bounding box center [557, 140] width 187 height 22
type input "2,500.00"
click at [854, 400] on button "Save & Close" at bounding box center [840, 401] width 80 height 25
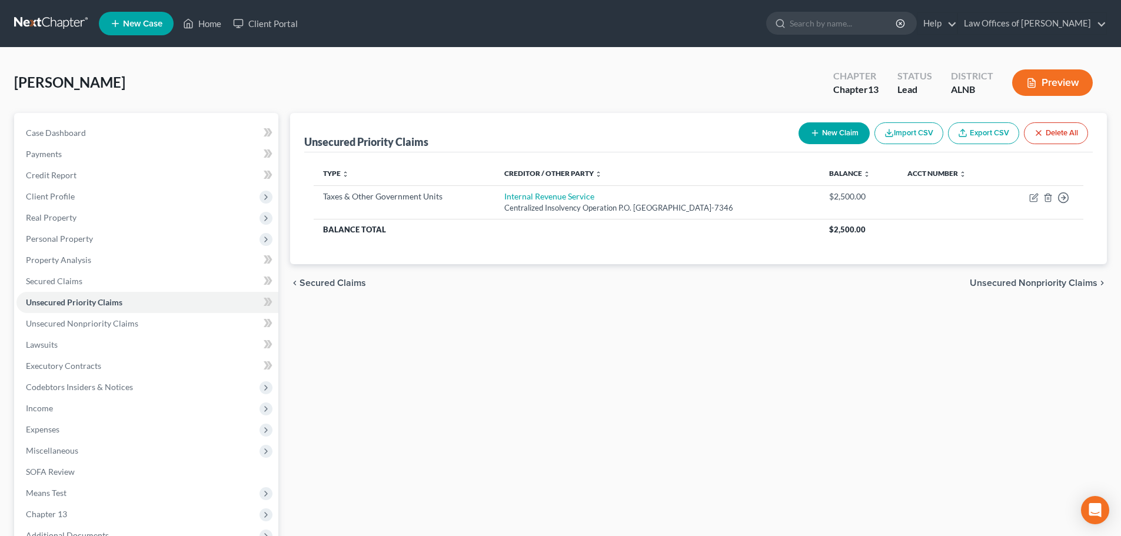
click at [832, 134] on button "New Claim" at bounding box center [833, 133] width 71 height 22
select select "0"
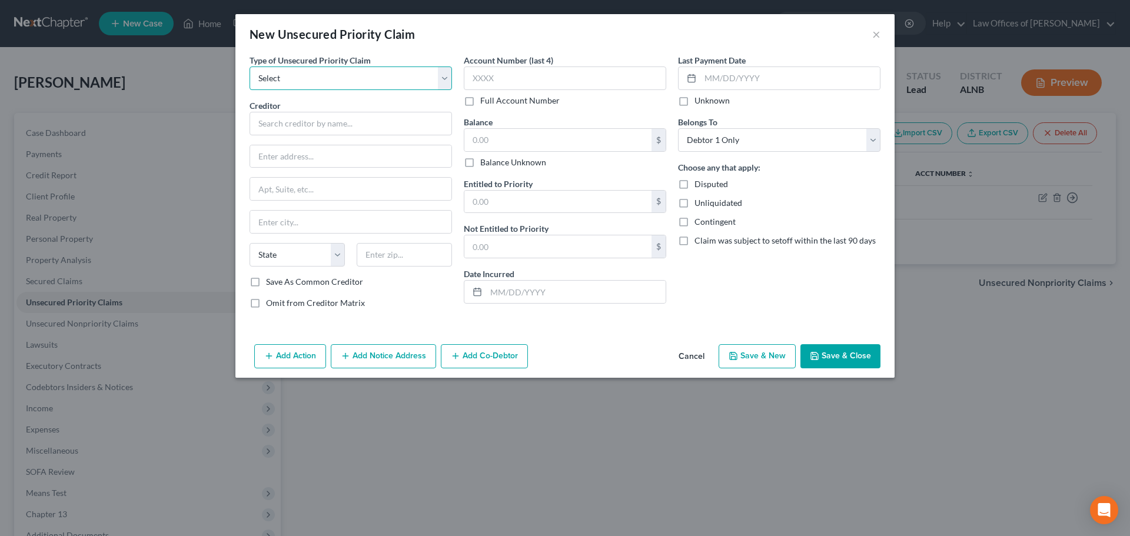
click at [447, 80] on select "Select Taxes & Other Government Units Domestic Support Obligations Extensions o…" at bounding box center [350, 78] width 202 height 24
select select "0"
click at [249, 66] on select "Select Taxes & Other Government Units Domestic Support Obligations Extensions o…" at bounding box center [350, 78] width 202 height 24
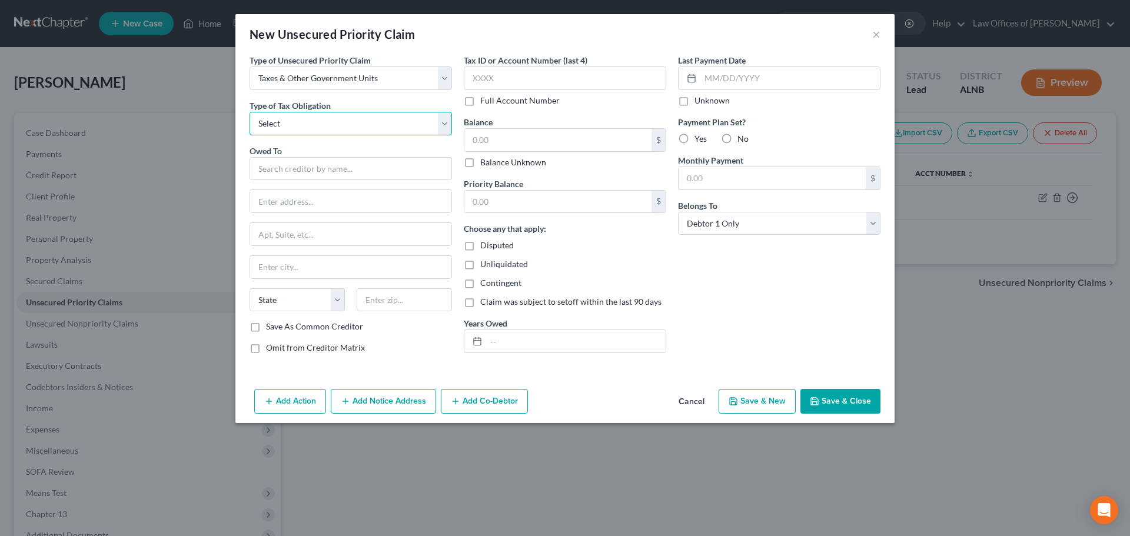
click at [447, 130] on select "Select Federal City State Franchise Tax Board Other" at bounding box center [350, 124] width 202 height 24
select select "2"
click at [249, 112] on select "Select Federal City State Franchise Tax Board Other" at bounding box center [350, 124] width 202 height 24
click at [414, 164] on input "text" at bounding box center [350, 169] width 202 height 24
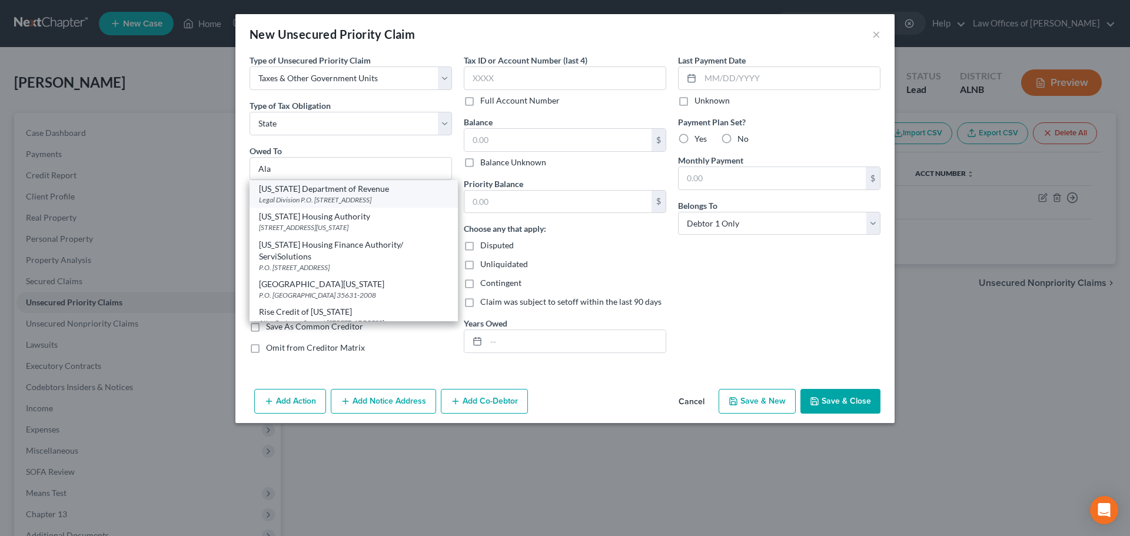
click at [332, 191] on div "[US_STATE] Department of Revenue" at bounding box center [353, 189] width 189 height 12
type input "[US_STATE] Department of Revenue"
type input "Legal Division"
type input "P.O. Box 32001"
type input "[PERSON_NAME]"
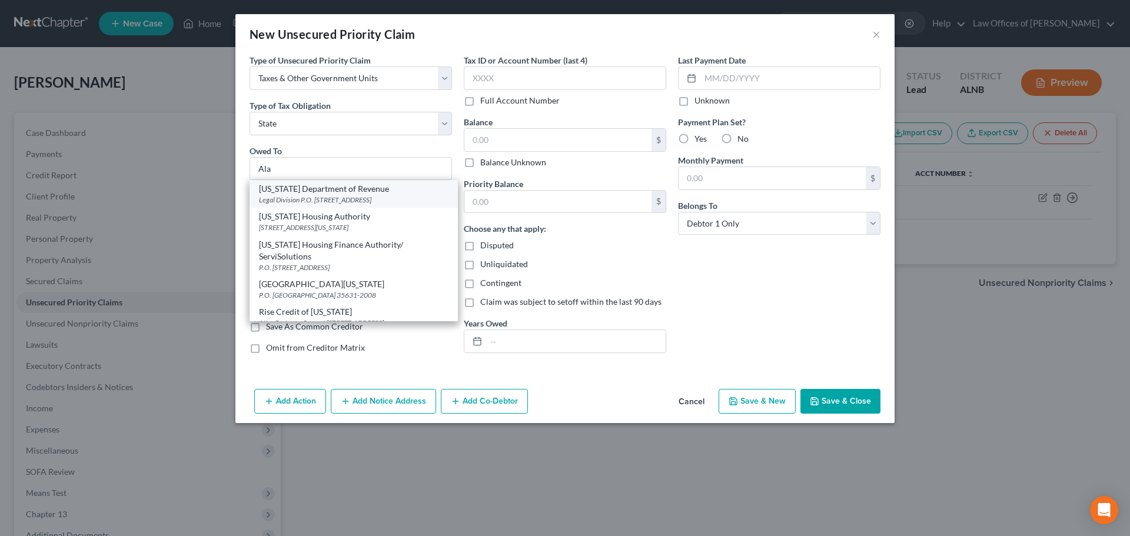
select select "0"
type input "36132"
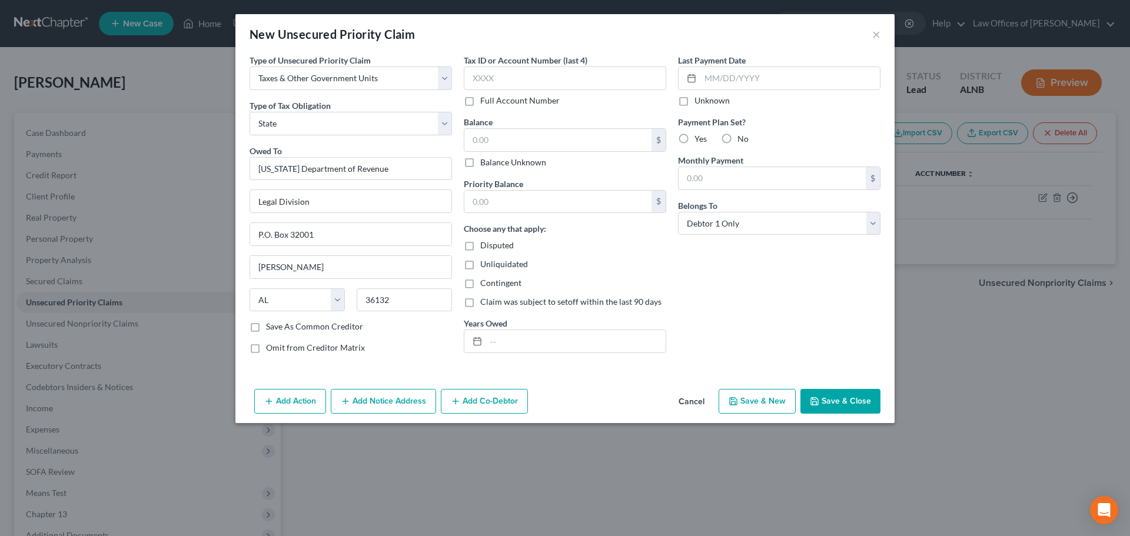
click at [843, 403] on button "Save & Close" at bounding box center [840, 401] width 80 height 25
type input "0.00"
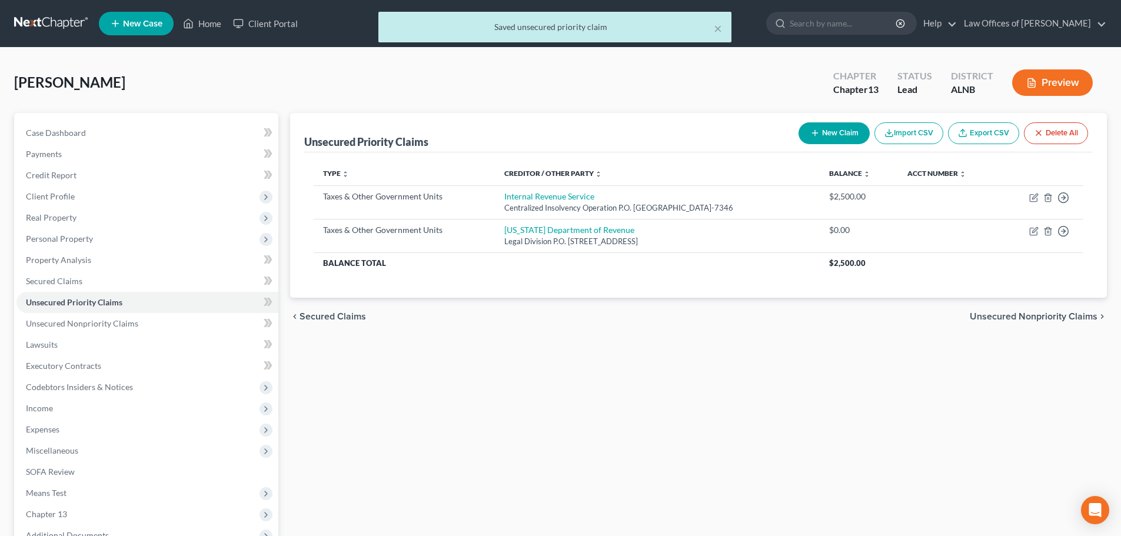
click at [848, 129] on button "New Claim" at bounding box center [833, 133] width 71 height 22
select select "0"
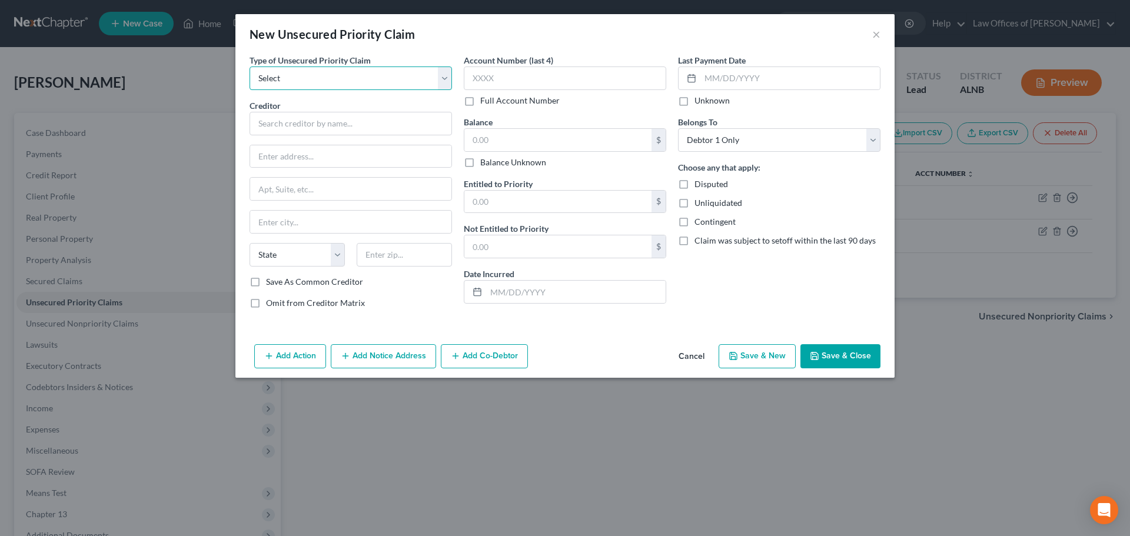
click at [447, 76] on select "Select Taxes & Other Government Units Domestic Support Obligations Extensions o…" at bounding box center [350, 78] width 202 height 24
select select "0"
click at [249, 66] on select "Select Taxes & Other Government Units Domestic Support Obligations Extensions o…" at bounding box center [350, 78] width 202 height 24
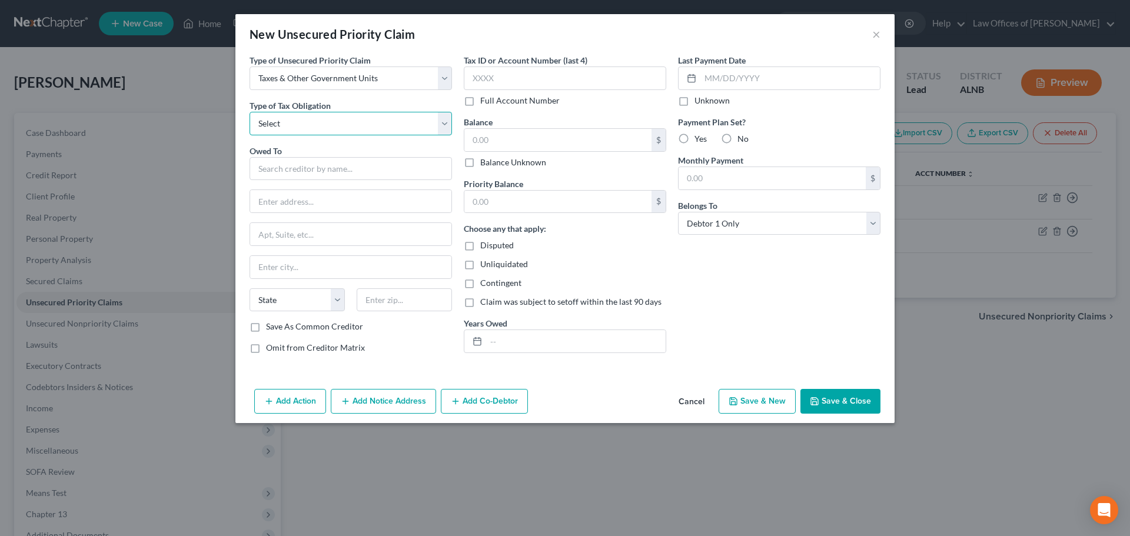
click at [440, 128] on select "Select Federal City State Franchise Tax Board Other" at bounding box center [350, 124] width 202 height 24
select select "2"
click at [249, 112] on select "Select Federal City State Franchise Tax Board Other" at bounding box center [350, 124] width 202 height 24
click at [407, 168] on input "text" at bounding box center [350, 169] width 202 height 24
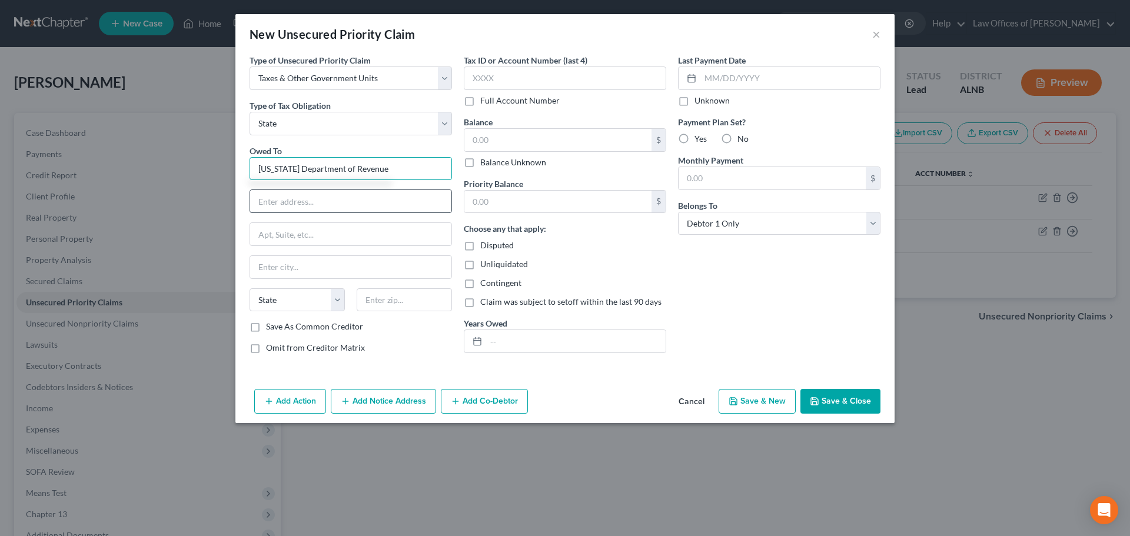
type input "[US_STATE] Department of Revenue"
click at [388, 199] on input "text" at bounding box center [350, 201] width 201 height 22
click at [339, 200] on input "text" at bounding box center [350, 201] width 201 height 22
paste input "[STREET_ADDRESS]"
type input "[STREET_ADDRESS]"
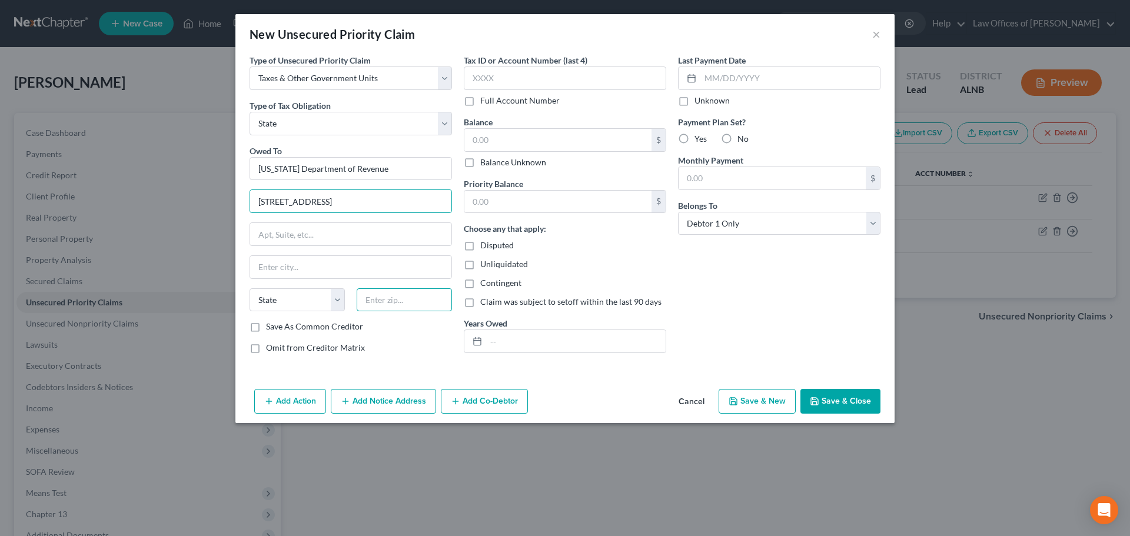
click at [396, 304] on input "text" at bounding box center [404, 300] width 95 height 24
type input "30345"
click at [750, 308] on div "Last Payment Date Unknown Payment Plan Set? Yes No Monthly Payment $ Belongs To…" at bounding box center [779, 208] width 214 height 309
type input "[GEOGRAPHIC_DATA]"
select select "10"
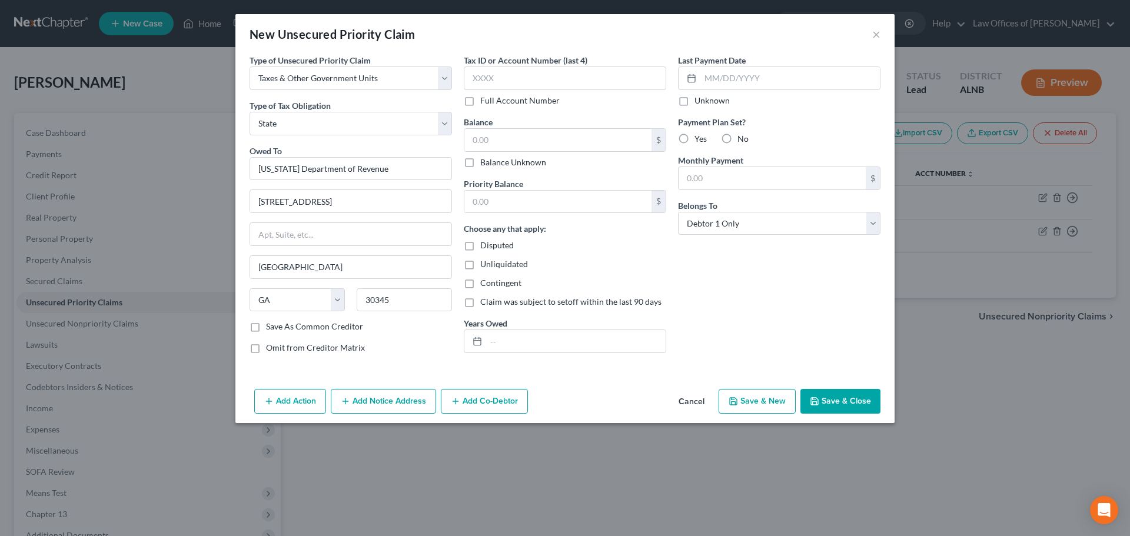
click at [835, 404] on button "Save & Close" at bounding box center [840, 401] width 80 height 25
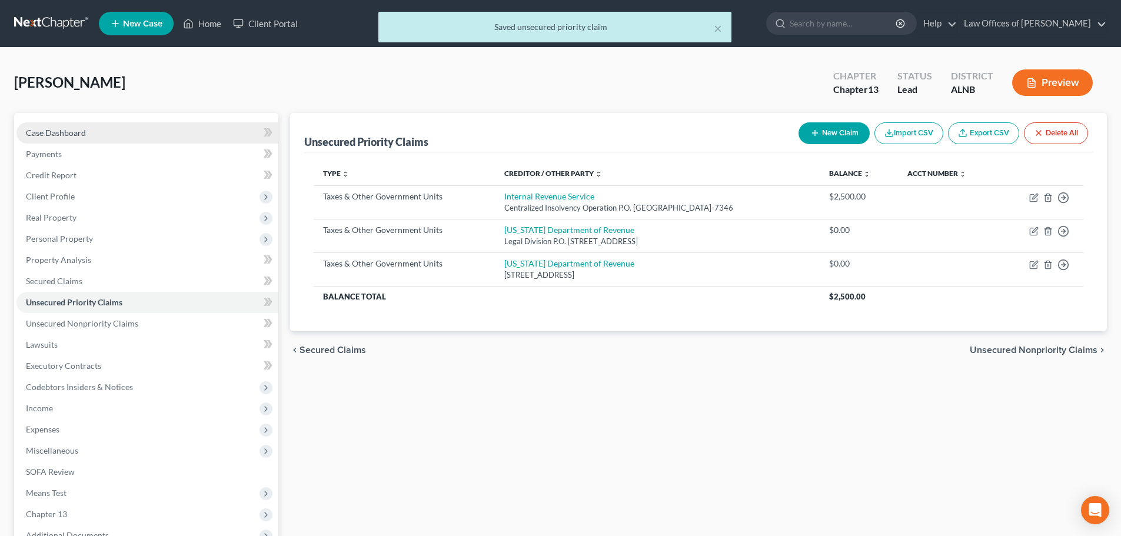
click at [68, 134] on span "Case Dashboard" at bounding box center [56, 133] width 60 height 10
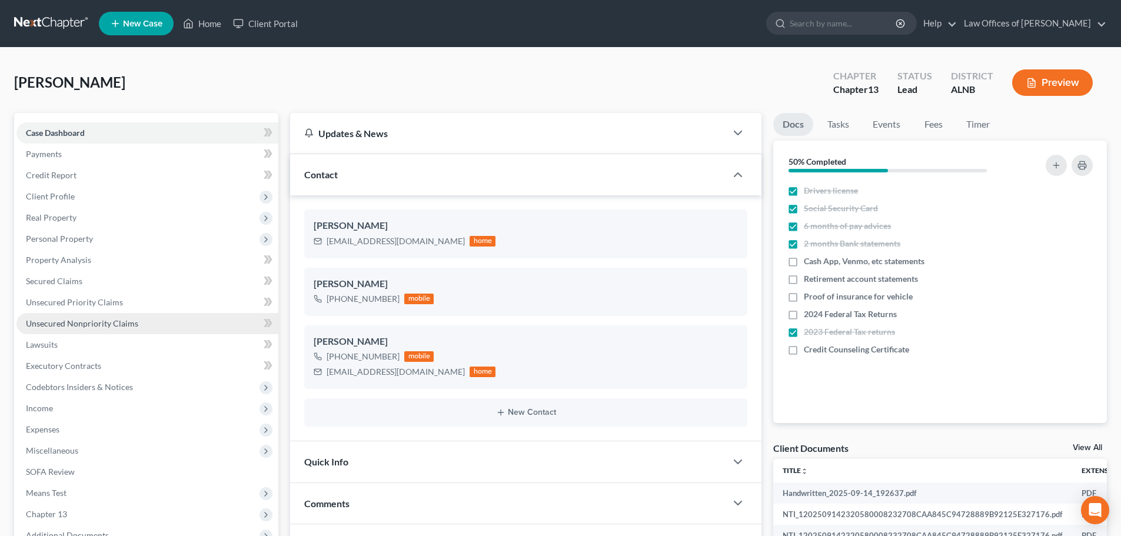
click at [79, 327] on span "Unsecured Nonpriority Claims" at bounding box center [82, 323] width 112 height 10
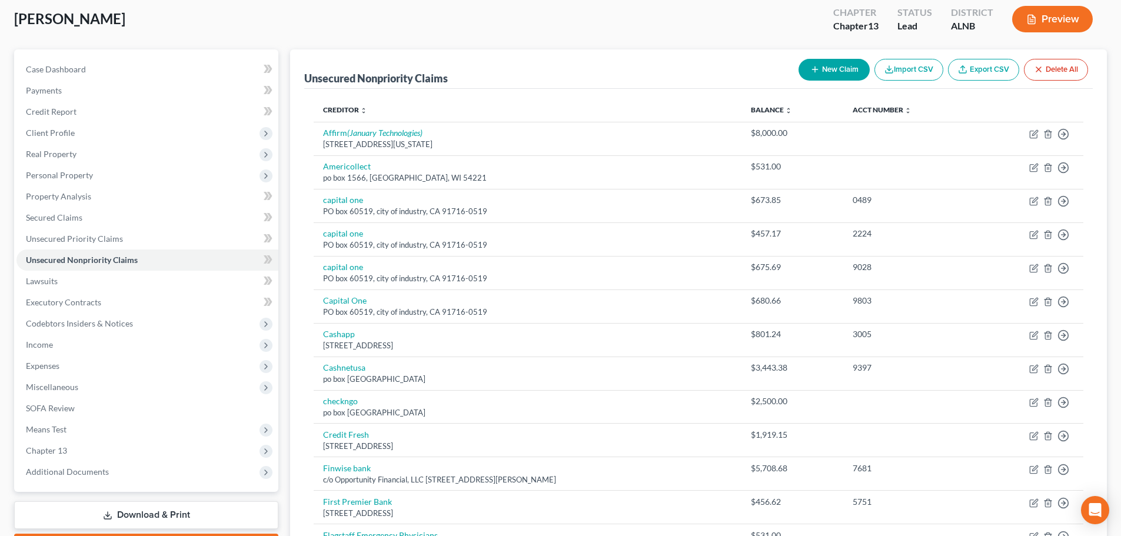
scroll to position [10, 0]
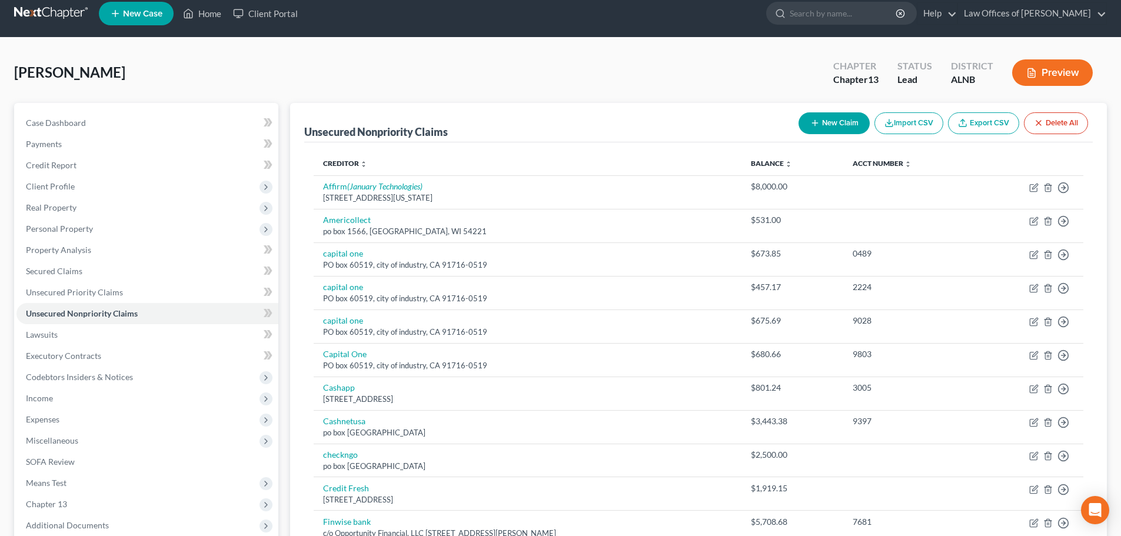
click at [831, 119] on button "New Claim" at bounding box center [833, 123] width 71 height 22
select select "0"
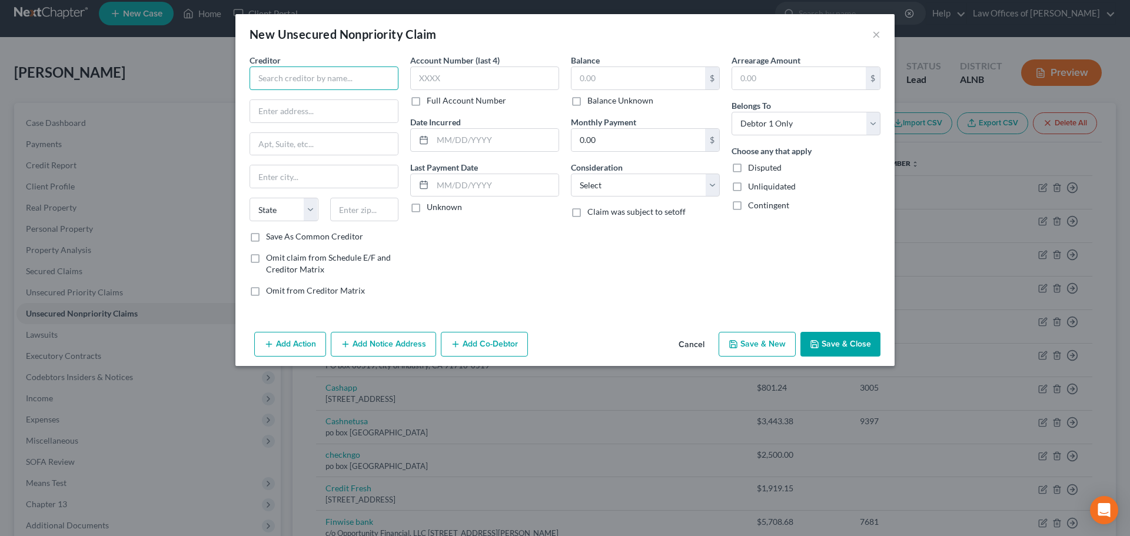
click at [322, 75] on input "text" at bounding box center [323, 78] width 149 height 24
type input "UpLift"
click at [365, 105] on input "text" at bounding box center [324, 111] width 148 height 22
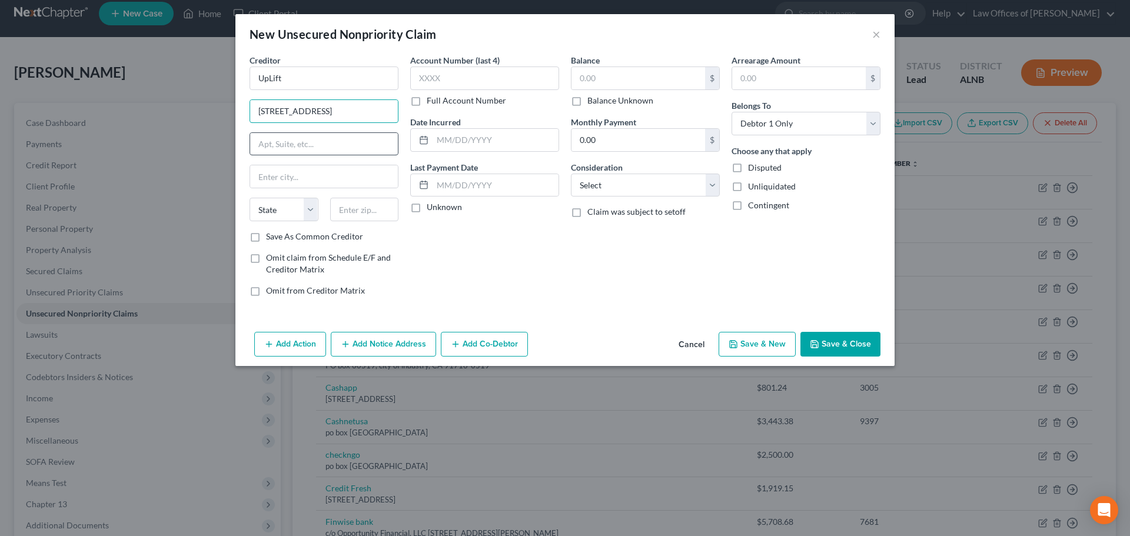
type input "[STREET_ADDRESS]"
click at [365, 144] on input "text" at bounding box center [324, 144] width 148 height 22
type input "Suite 2300"
click at [383, 209] on input "text" at bounding box center [364, 210] width 69 height 24
type input "94111"
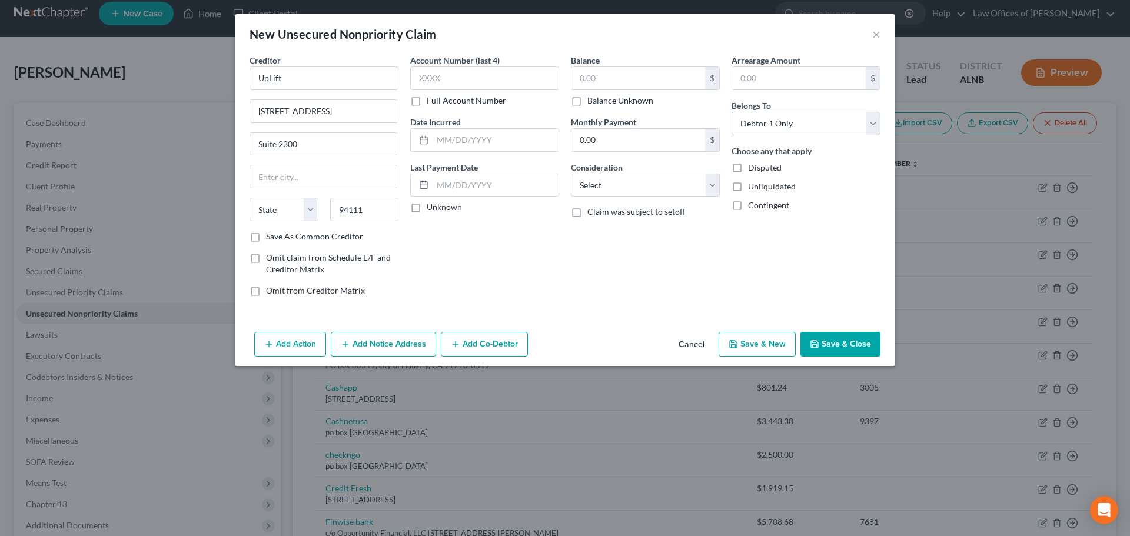
click at [507, 266] on div "Account Number (last 4) Full Account Number Date Incurred Last Payment Date Unk…" at bounding box center [484, 180] width 161 height 252
type input "[GEOGRAPHIC_DATA]"
select select "4"
click at [625, 79] on input "text" at bounding box center [638, 78] width 134 height 22
type input "100.00"
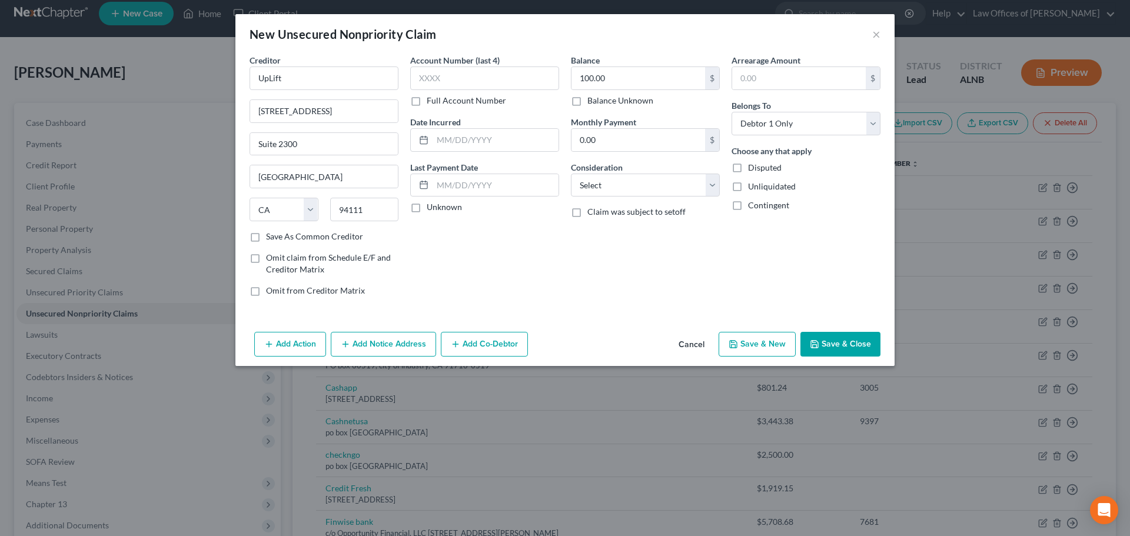
click at [831, 345] on button "Save & Close" at bounding box center [840, 344] width 80 height 25
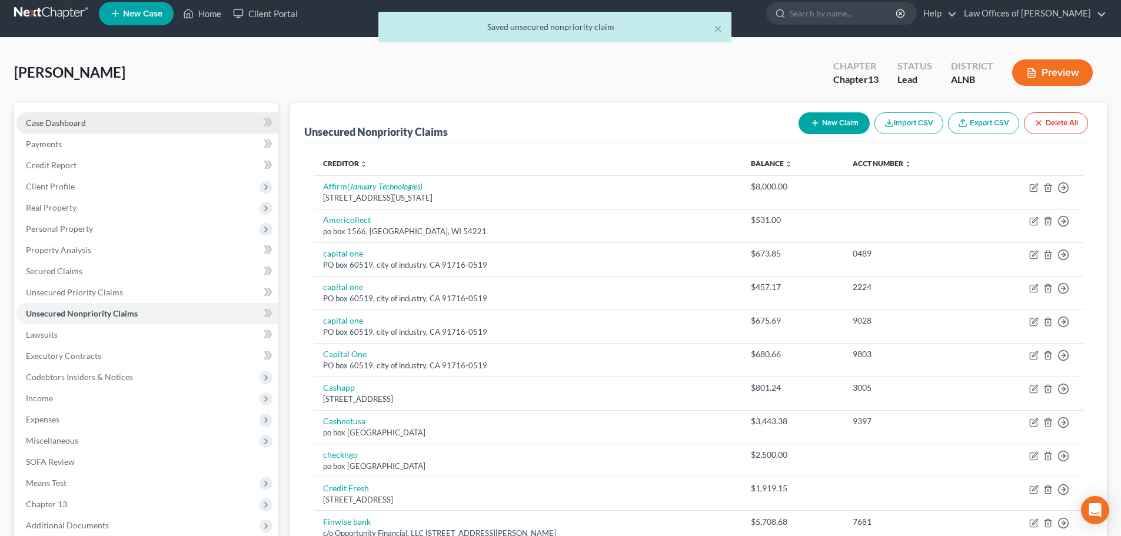
click at [61, 119] on span "Case Dashboard" at bounding box center [56, 123] width 60 height 10
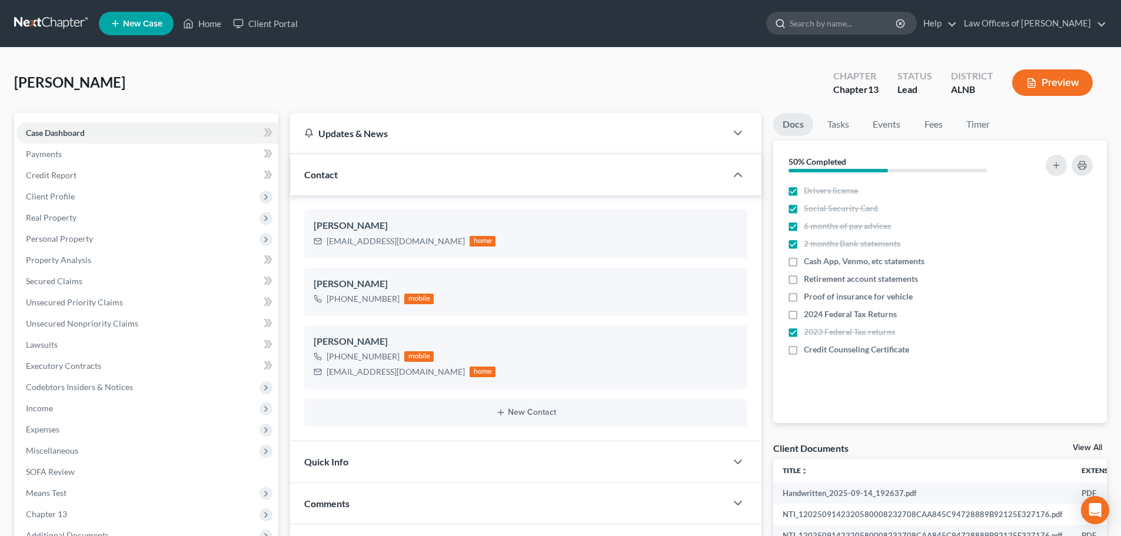
click at [848, 24] on input "search" at bounding box center [844, 23] width 108 height 22
click at [115, 16] on icon at bounding box center [115, 23] width 11 height 14
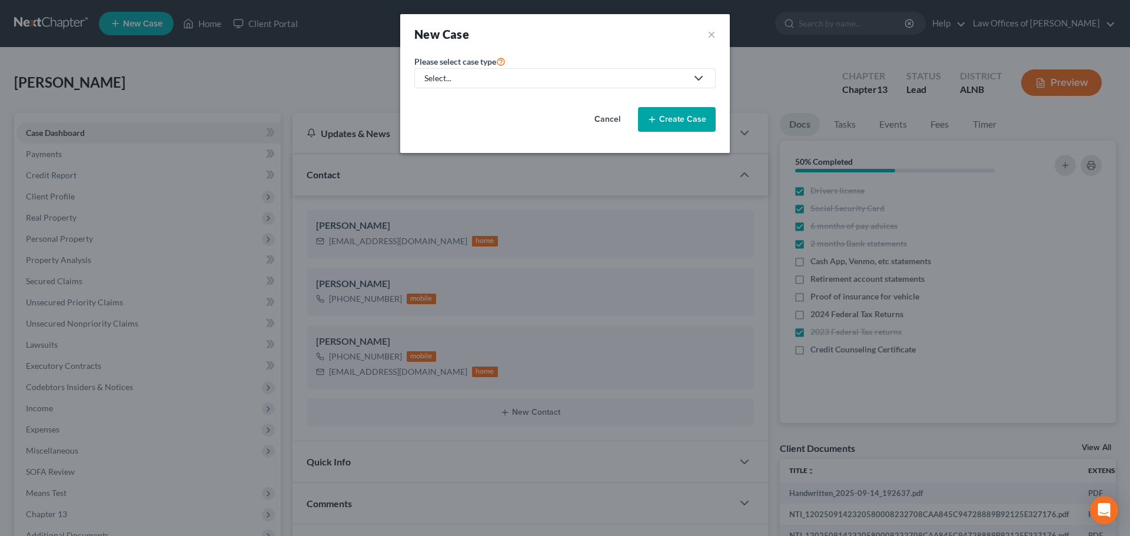
click at [703, 75] on icon at bounding box center [698, 78] width 14 height 14
click at [451, 101] on div "Bankruptcy" at bounding box center [446, 102] width 42 height 12
select select "1"
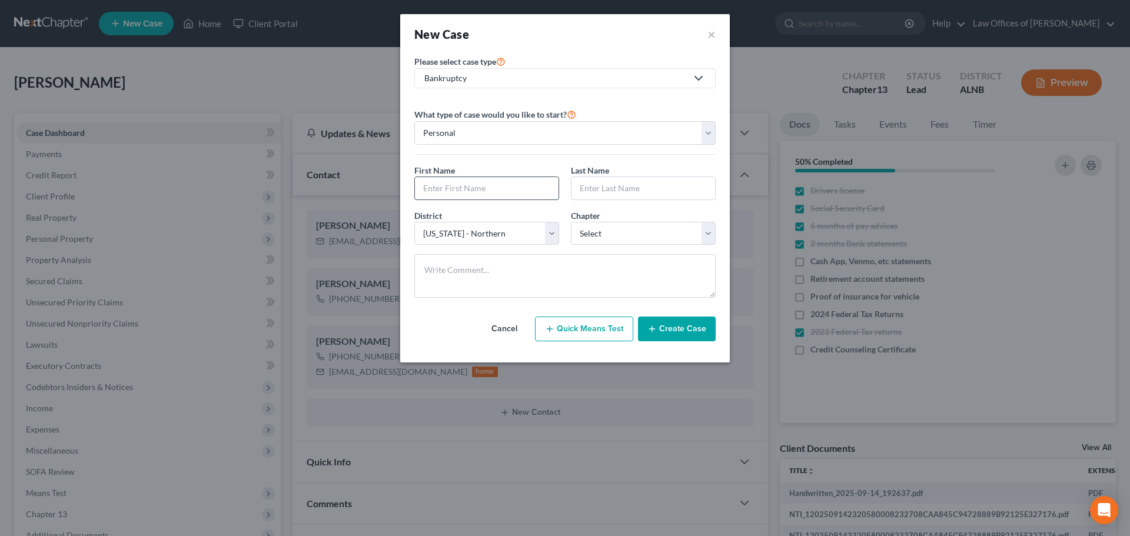
click at [506, 191] on input "text" at bounding box center [487, 188] width 144 height 22
type input "[PERSON_NAME]"
click at [650, 192] on input "text" at bounding box center [643, 188] width 144 height 22
type input "[PERSON_NAME]"
click at [705, 232] on select "Select 7 11 12 13" at bounding box center [643, 234] width 145 height 24
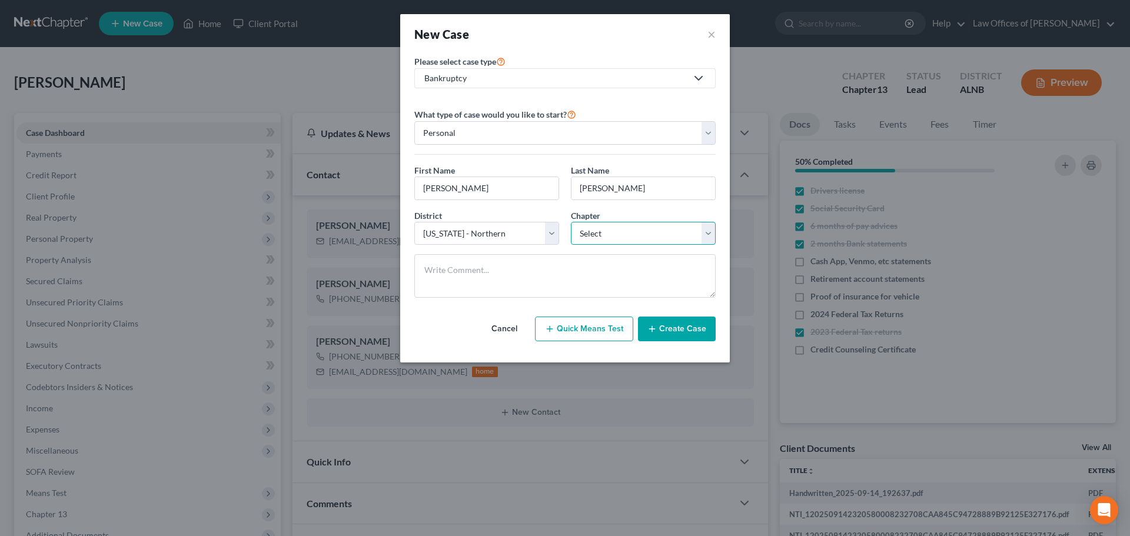
select select "0"
click at [571, 222] on select "Select 7 11 12 13" at bounding box center [643, 234] width 145 height 24
click at [682, 328] on button "Create Case" at bounding box center [677, 329] width 78 height 25
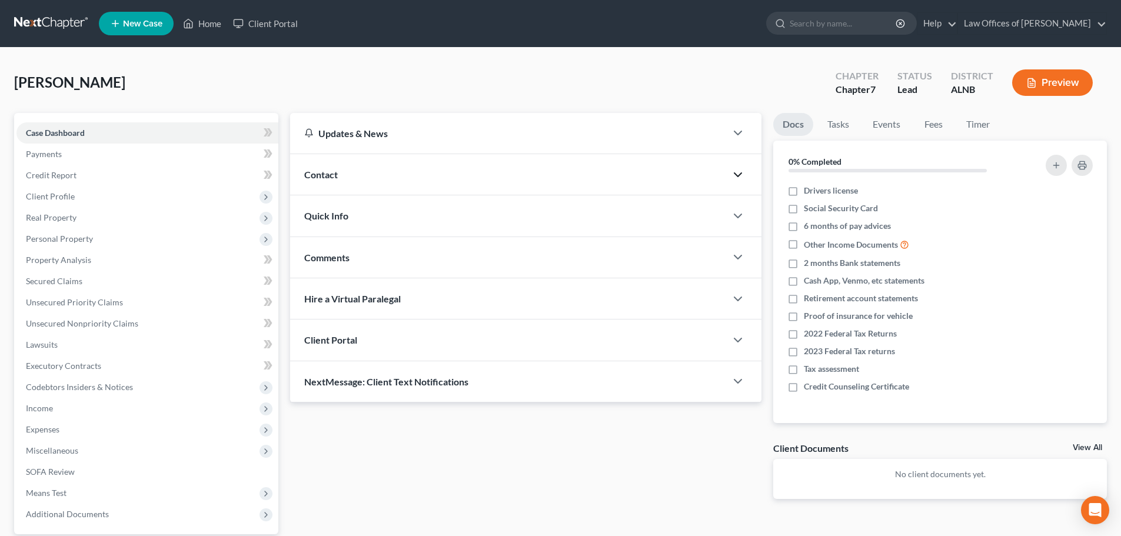
click at [737, 177] on icon "button" at bounding box center [738, 175] width 14 height 14
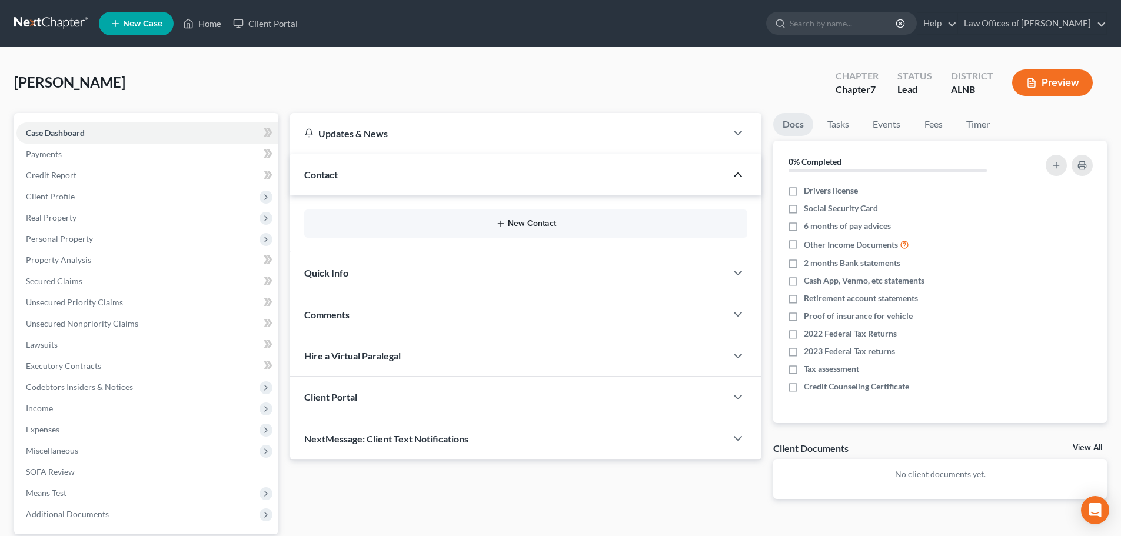
click at [522, 223] on button "New Contact" at bounding box center [526, 223] width 424 height 9
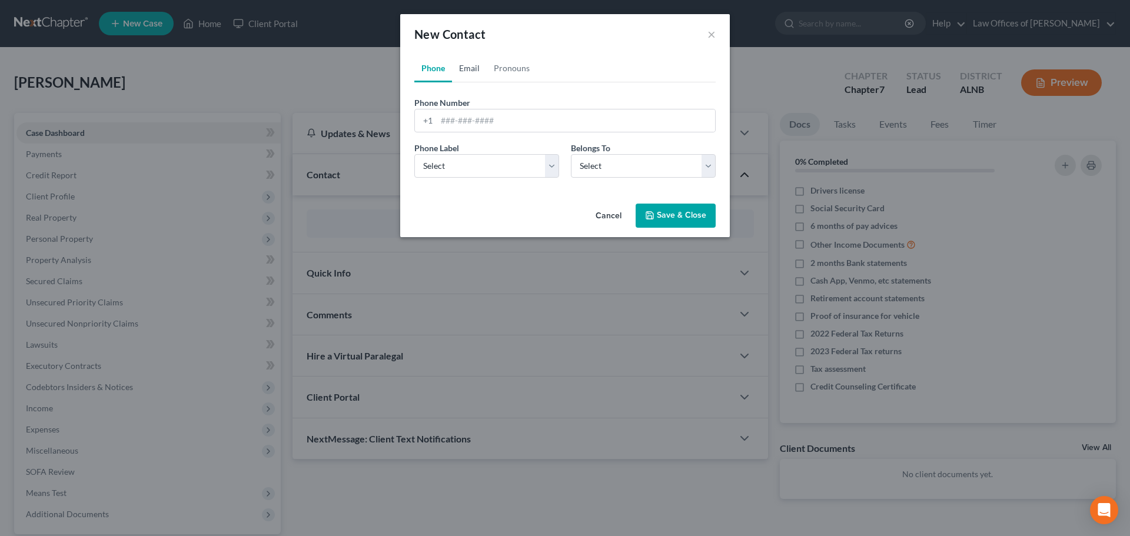
click at [465, 69] on link "Email" at bounding box center [469, 68] width 35 height 28
click at [638, 121] on input "email" at bounding box center [576, 120] width 278 height 22
type input "[EMAIL_ADDRESS][DOMAIN_NAME]"
click at [555, 161] on select "Select Home Work Other" at bounding box center [486, 166] width 145 height 24
select select "0"
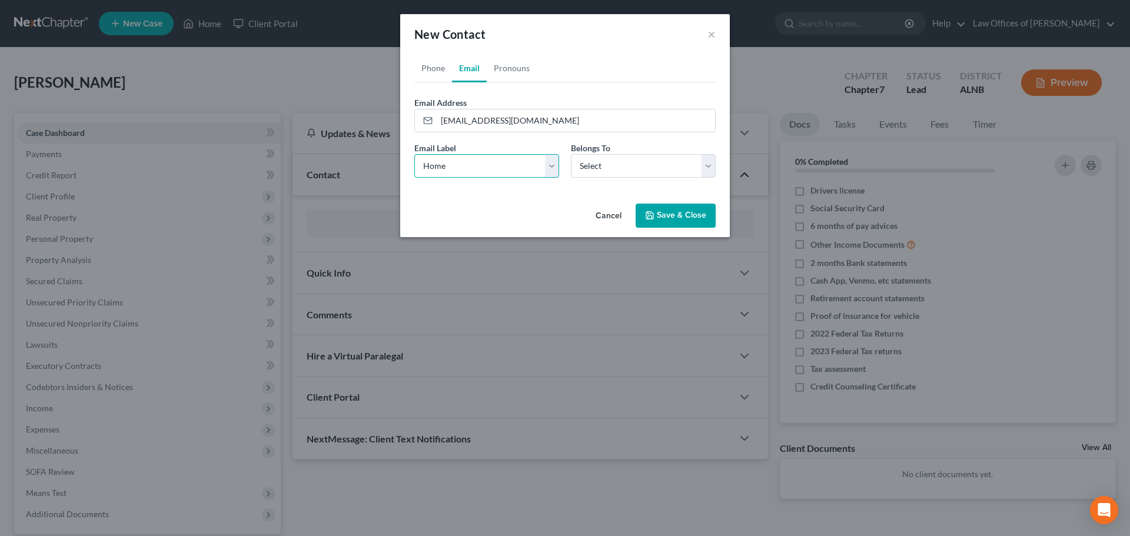
click at [414, 154] on select "Select Home Work Other" at bounding box center [486, 166] width 145 height 24
click at [708, 161] on select "Select Client Other" at bounding box center [643, 166] width 145 height 24
click at [571, 154] on select "Select Client Other" at bounding box center [643, 166] width 145 height 24
click at [679, 217] on button "Save & Close" at bounding box center [675, 216] width 80 height 25
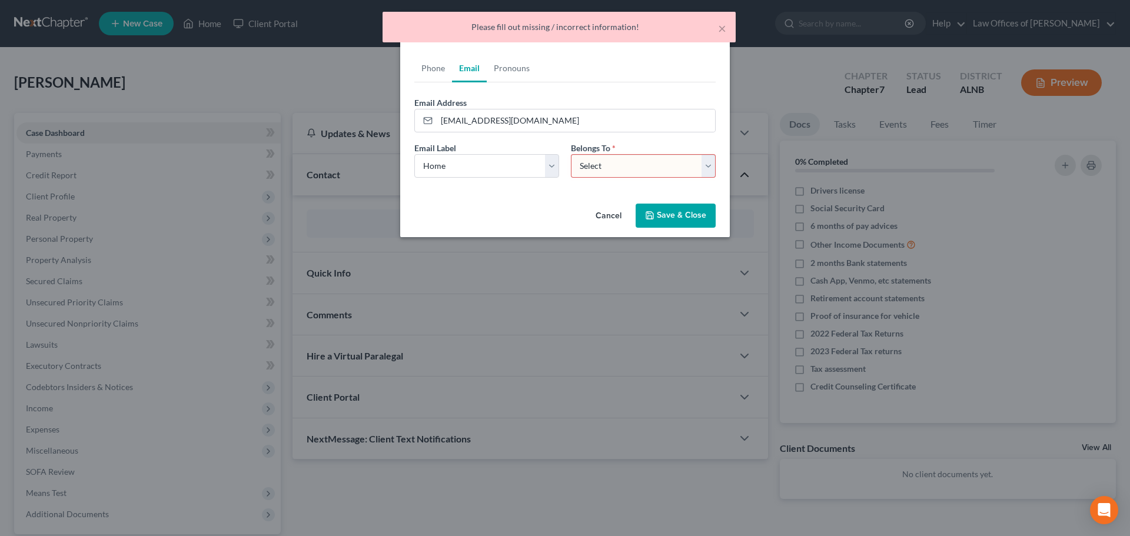
click at [706, 160] on select "Select Client Other" at bounding box center [643, 166] width 145 height 24
select select "0"
click at [571, 154] on select "Select Client Other" at bounding box center [643, 166] width 145 height 24
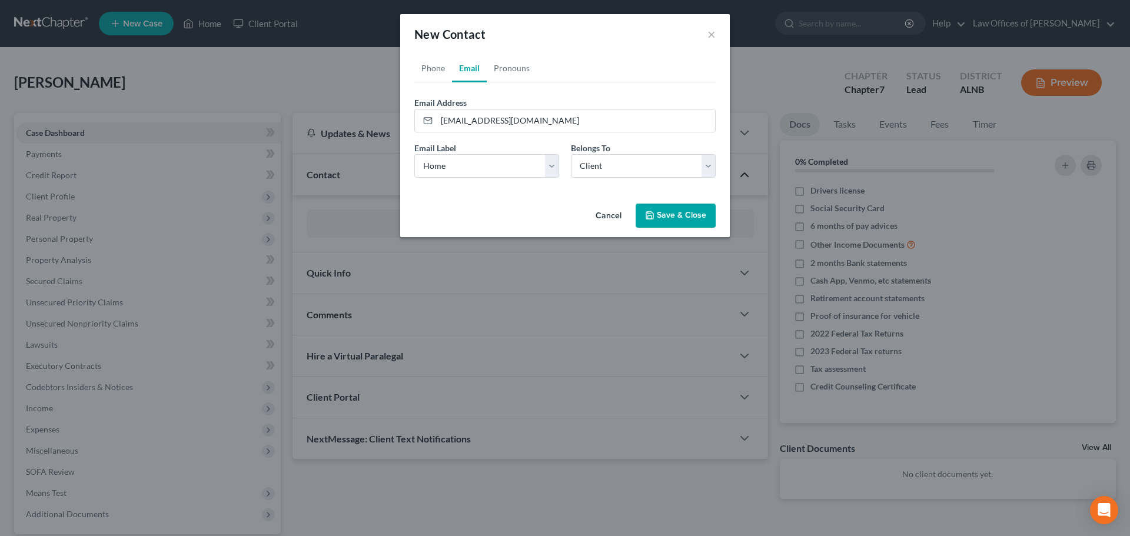
click at [685, 218] on button "Save & Close" at bounding box center [675, 216] width 80 height 25
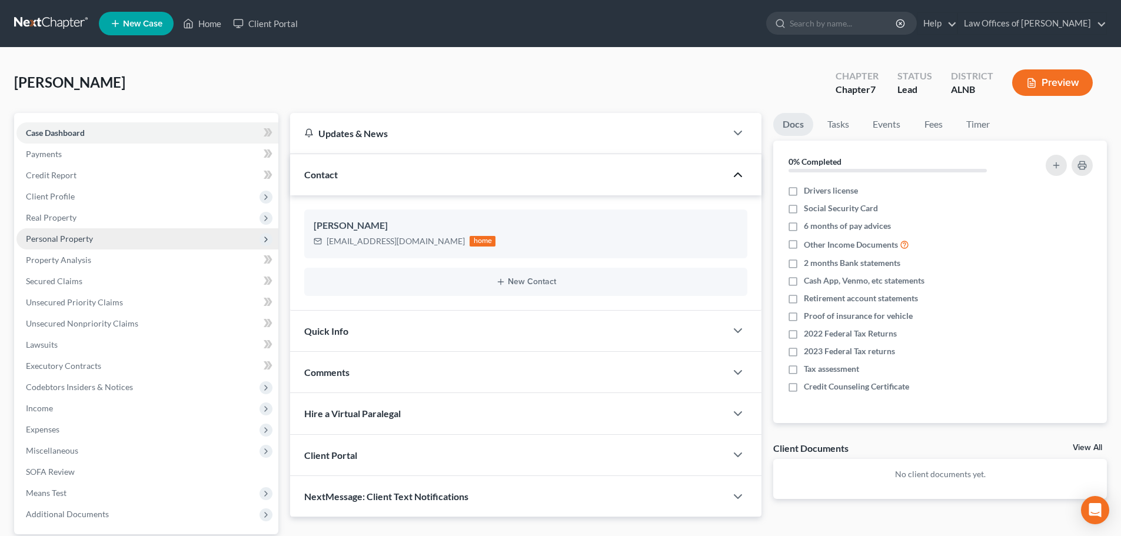
click at [49, 240] on span "Personal Property" at bounding box center [59, 239] width 67 height 10
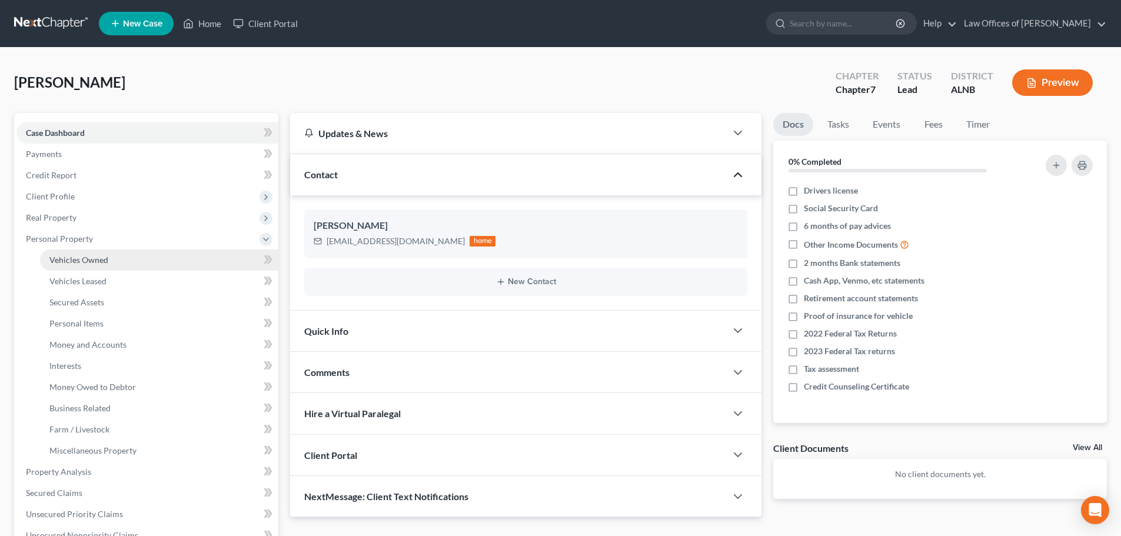
click at [99, 261] on span "Vehicles Owned" at bounding box center [78, 260] width 59 height 10
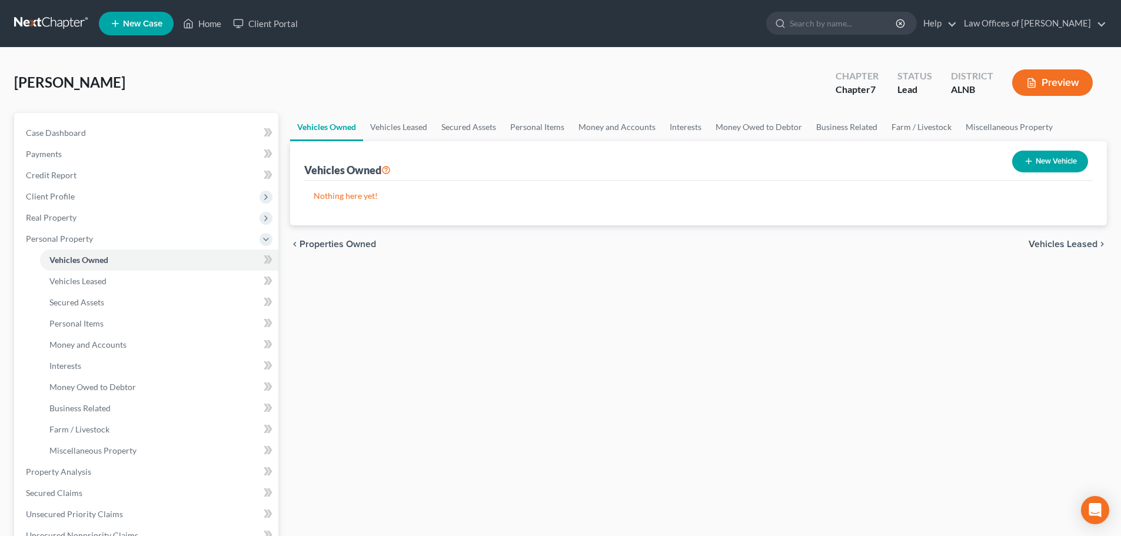
click at [337, 128] on link "Vehicles Owned" at bounding box center [326, 127] width 73 height 28
click at [252, 243] on span "Personal Property" at bounding box center [147, 238] width 262 height 21
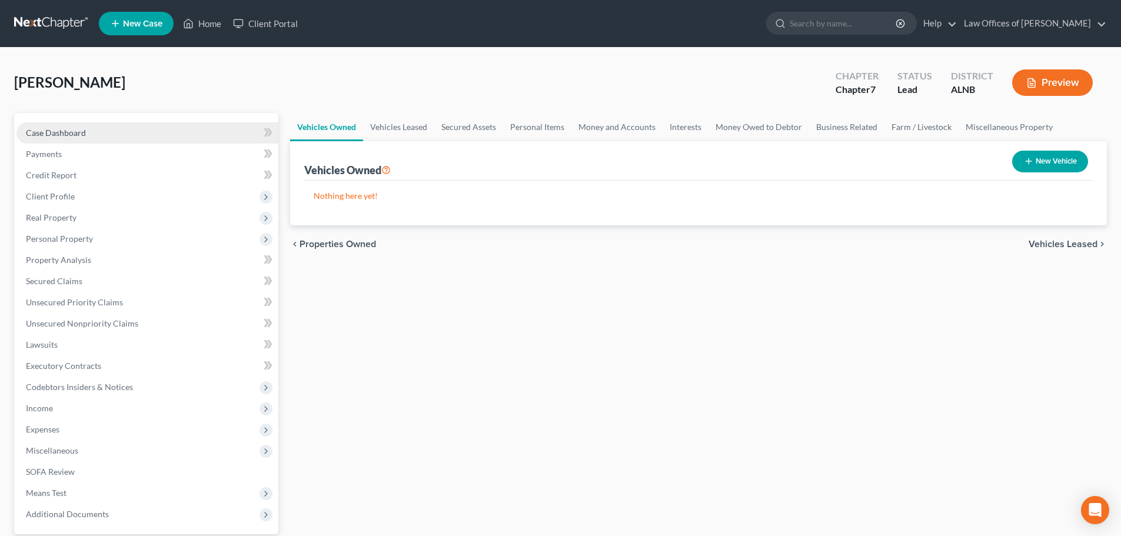
click at [83, 132] on span "Case Dashboard" at bounding box center [56, 133] width 60 height 10
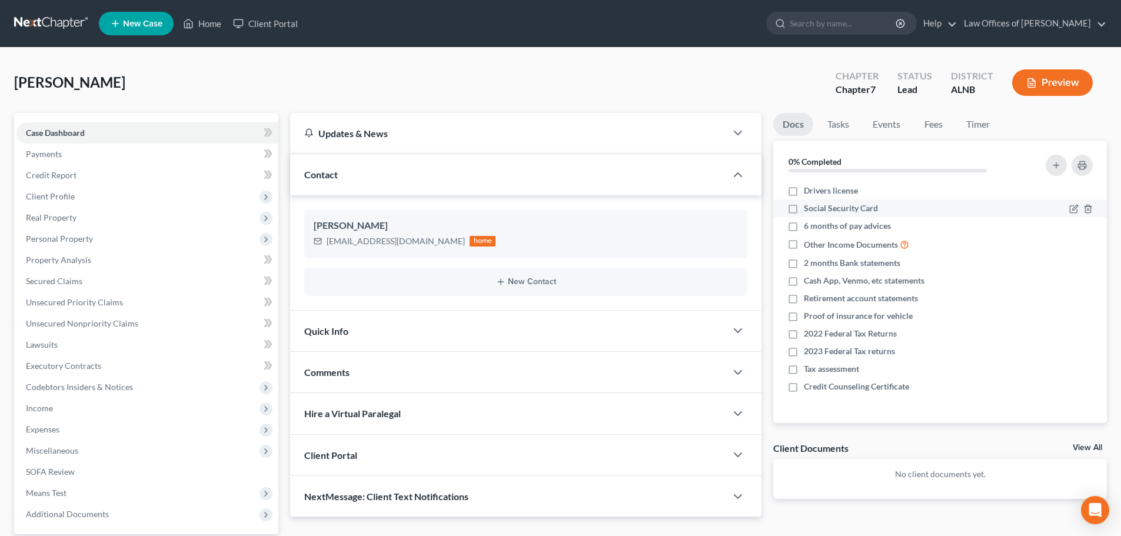
click at [804, 186] on label "Drivers license" at bounding box center [831, 191] width 54 height 12
click at [808, 186] on input "Drivers license" at bounding box center [812, 189] width 8 height 8
checkbox input "true"
click at [804, 209] on label "Social Security Card" at bounding box center [841, 208] width 74 height 12
click at [808, 209] on input "Social Security Card" at bounding box center [812, 206] width 8 height 8
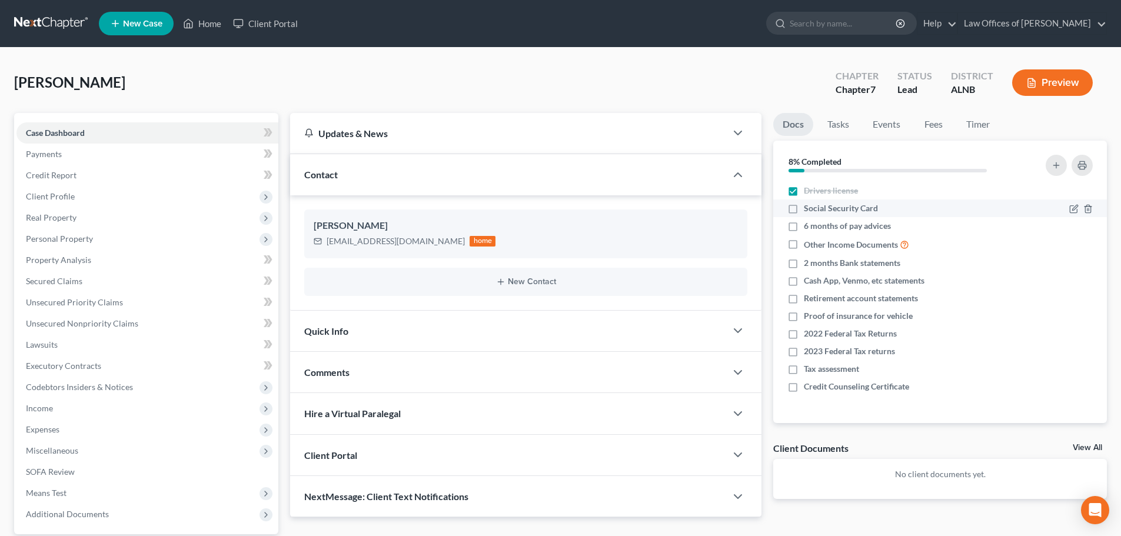
checkbox input "true"
click at [1092, 367] on icon "button" at bounding box center [1087, 369] width 9 height 9
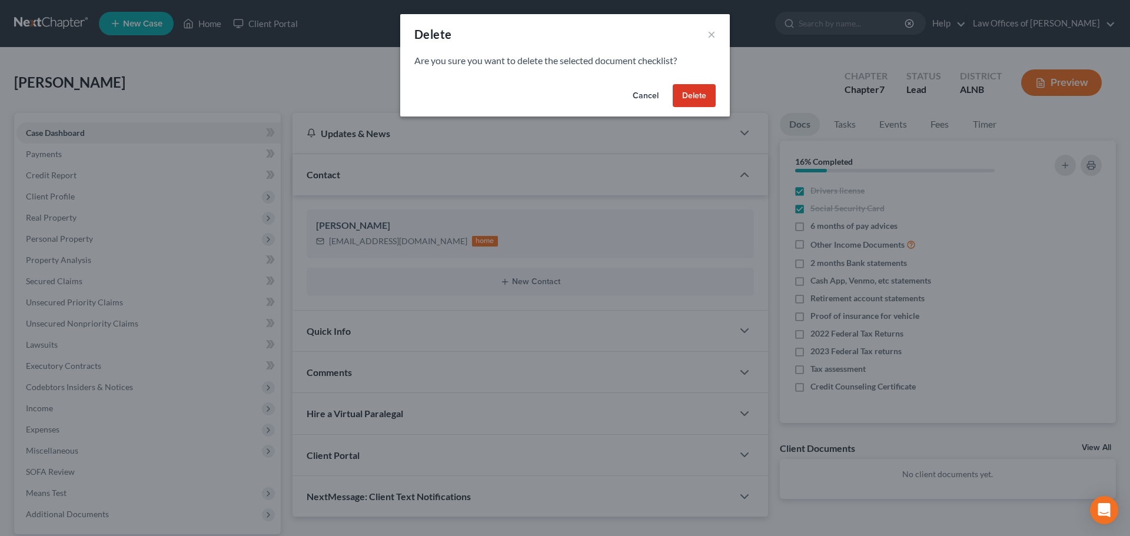
click at [689, 96] on button "Delete" at bounding box center [693, 96] width 43 height 24
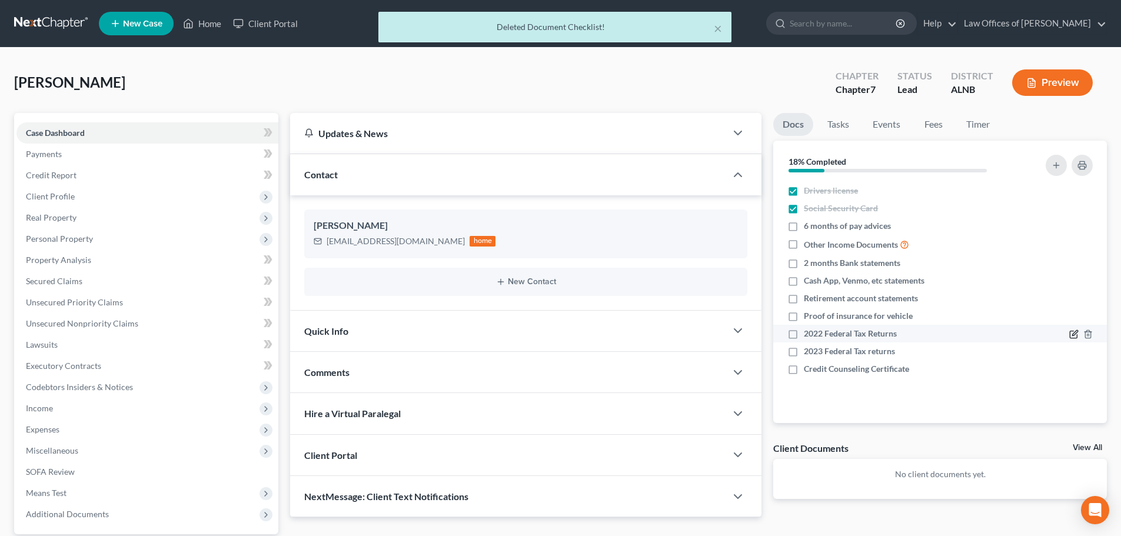
click at [1073, 337] on icon "button" at bounding box center [1073, 333] width 9 height 9
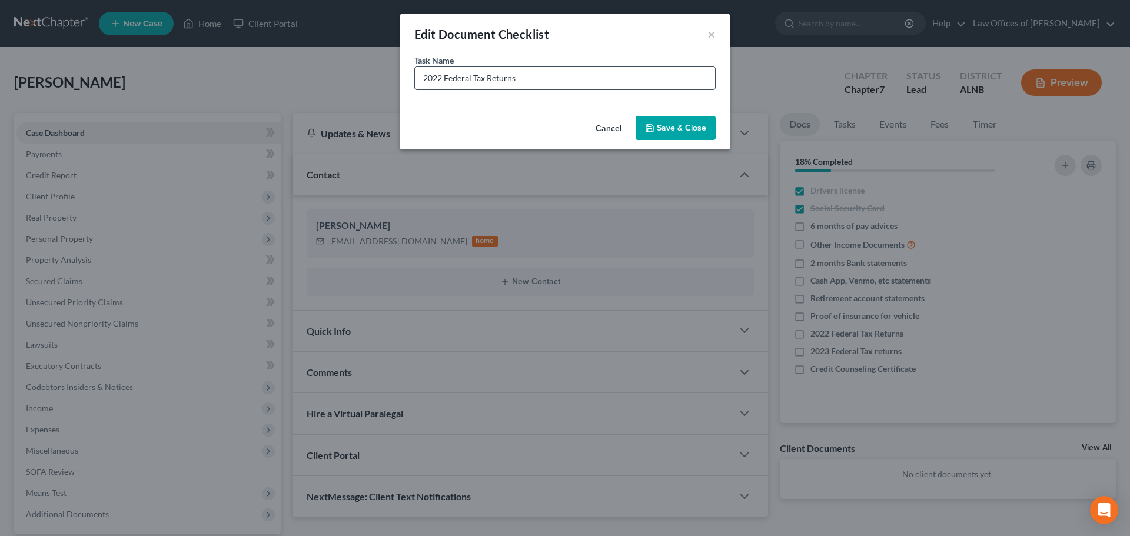
click at [442, 79] on input "2022 Federal Tax Returns" at bounding box center [565, 78] width 300 height 22
type input "2024 Federal Tax Returns"
click at [667, 127] on button "Save & Close" at bounding box center [675, 128] width 80 height 25
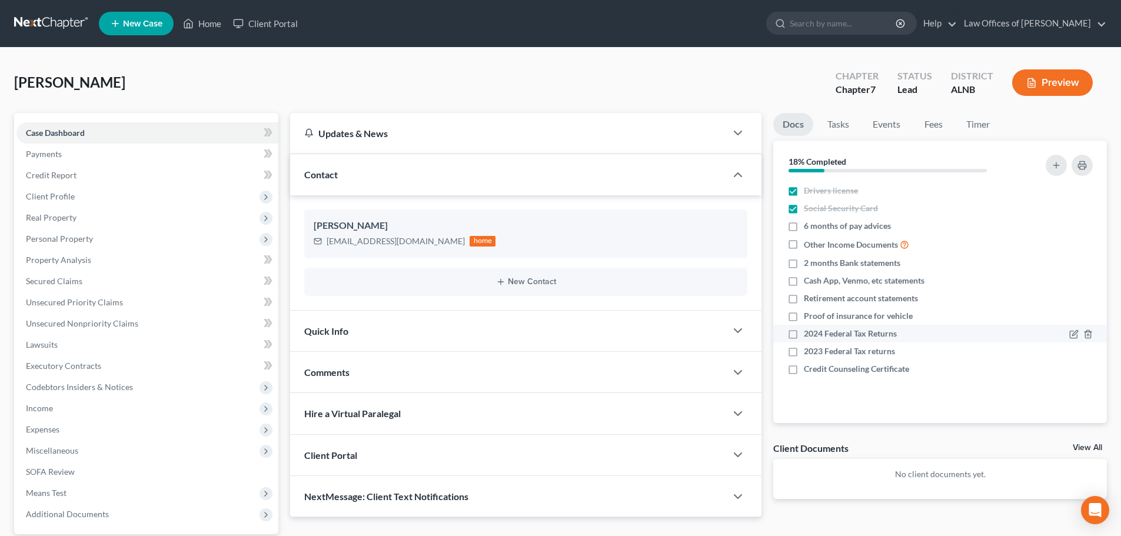
drag, startPoint x: 790, startPoint y: 334, endPoint x: 854, endPoint y: 329, distance: 64.3
click at [804, 334] on label "2024 Federal Tax Returns" at bounding box center [850, 334] width 93 height 12
click at [808, 334] on input "2024 Federal Tax Returns" at bounding box center [812, 332] width 8 height 8
checkbox input "true"
click at [804, 245] on label "Other Income Documents" at bounding box center [856, 245] width 105 height 14
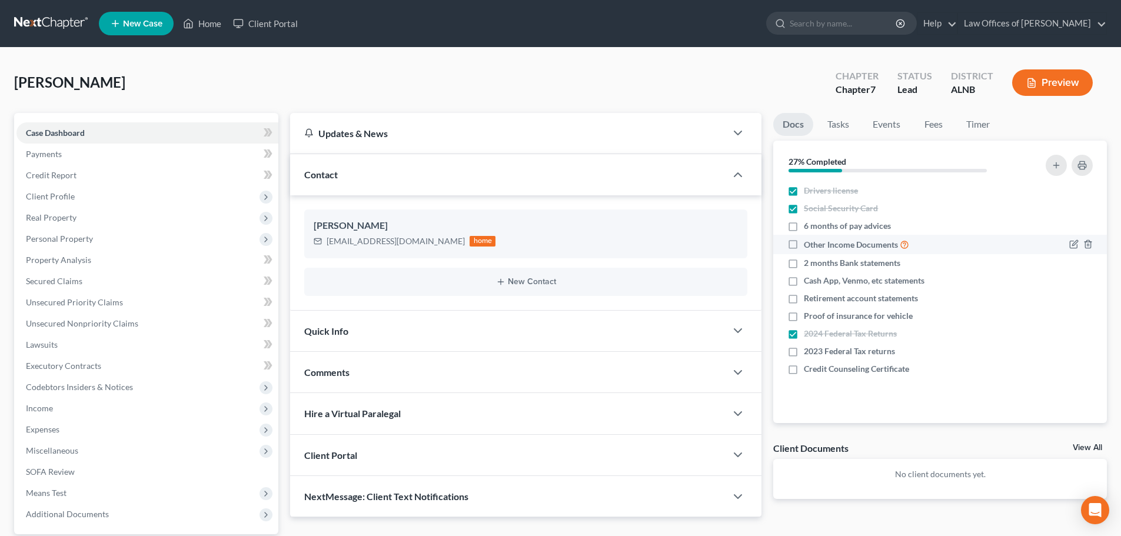
click at [808, 245] on input "Other Income Documents" at bounding box center [812, 242] width 8 height 8
checkbox input "true"
click at [1086, 299] on icon "button" at bounding box center [1087, 299] width 5 height 8
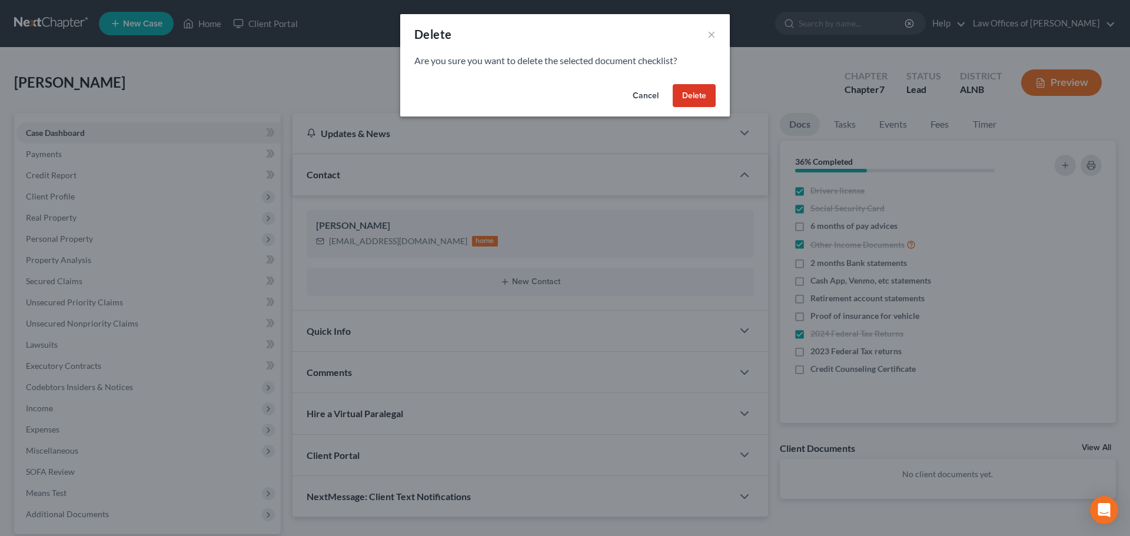
click at [688, 91] on button "Delete" at bounding box center [693, 96] width 43 height 24
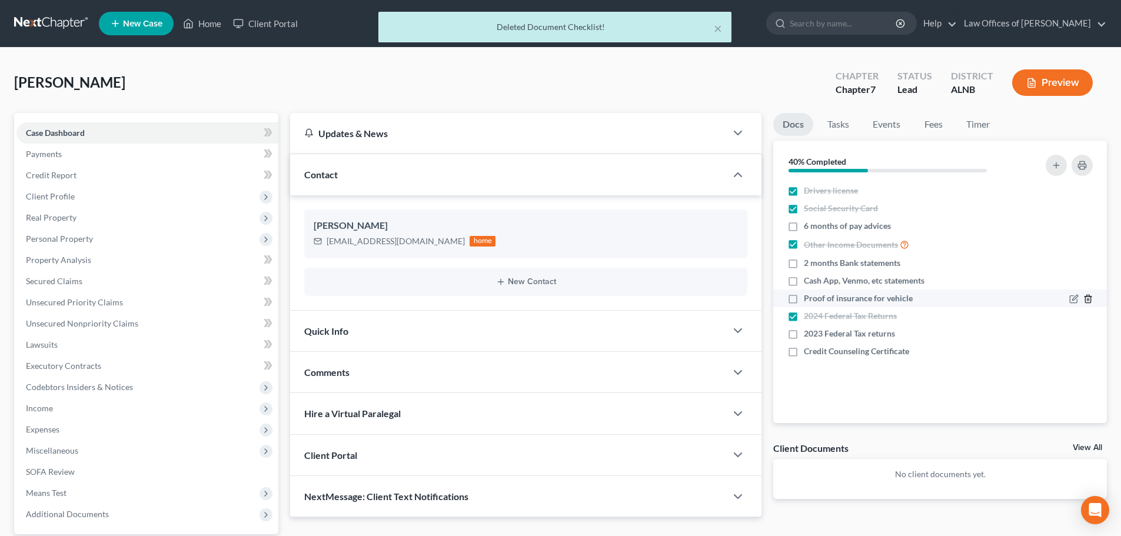
click at [1085, 301] on icon "button" at bounding box center [1087, 299] width 5 height 8
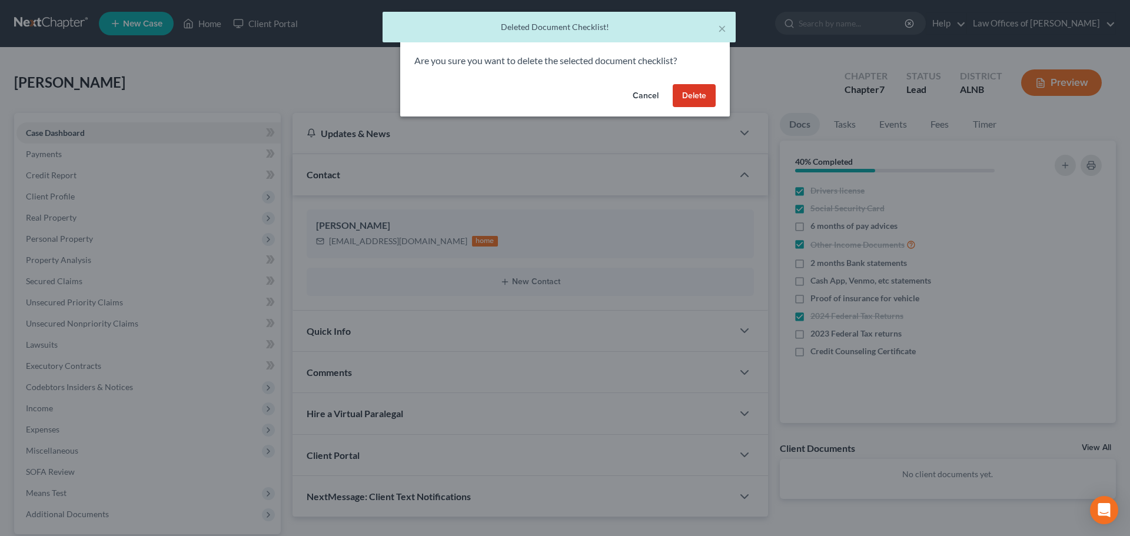
click at [697, 92] on button "Delete" at bounding box center [693, 96] width 43 height 24
